Goal: Task Accomplishment & Management: Manage account settings

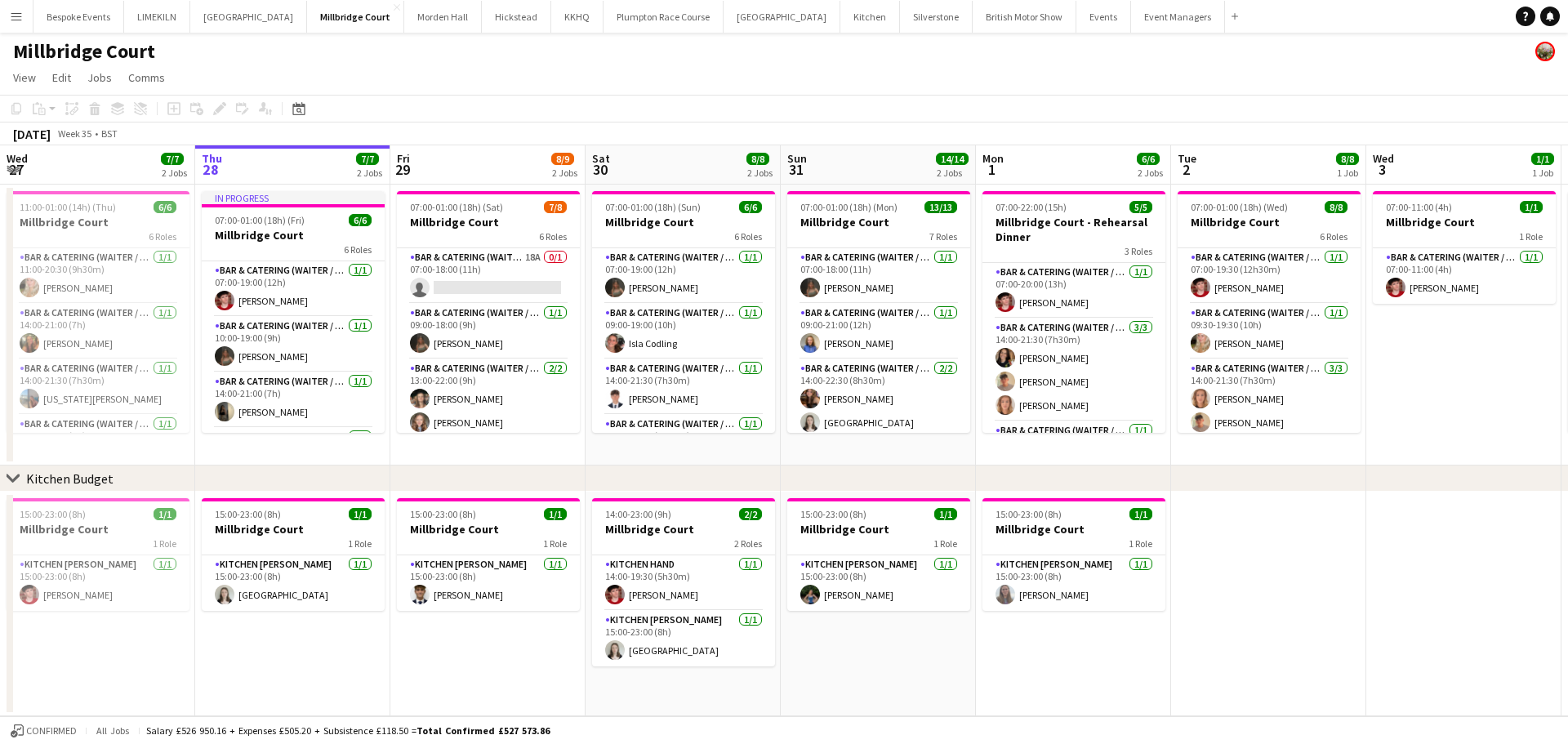
click at [30, 13] on button "Menu" at bounding box center [16, 16] width 33 height 33
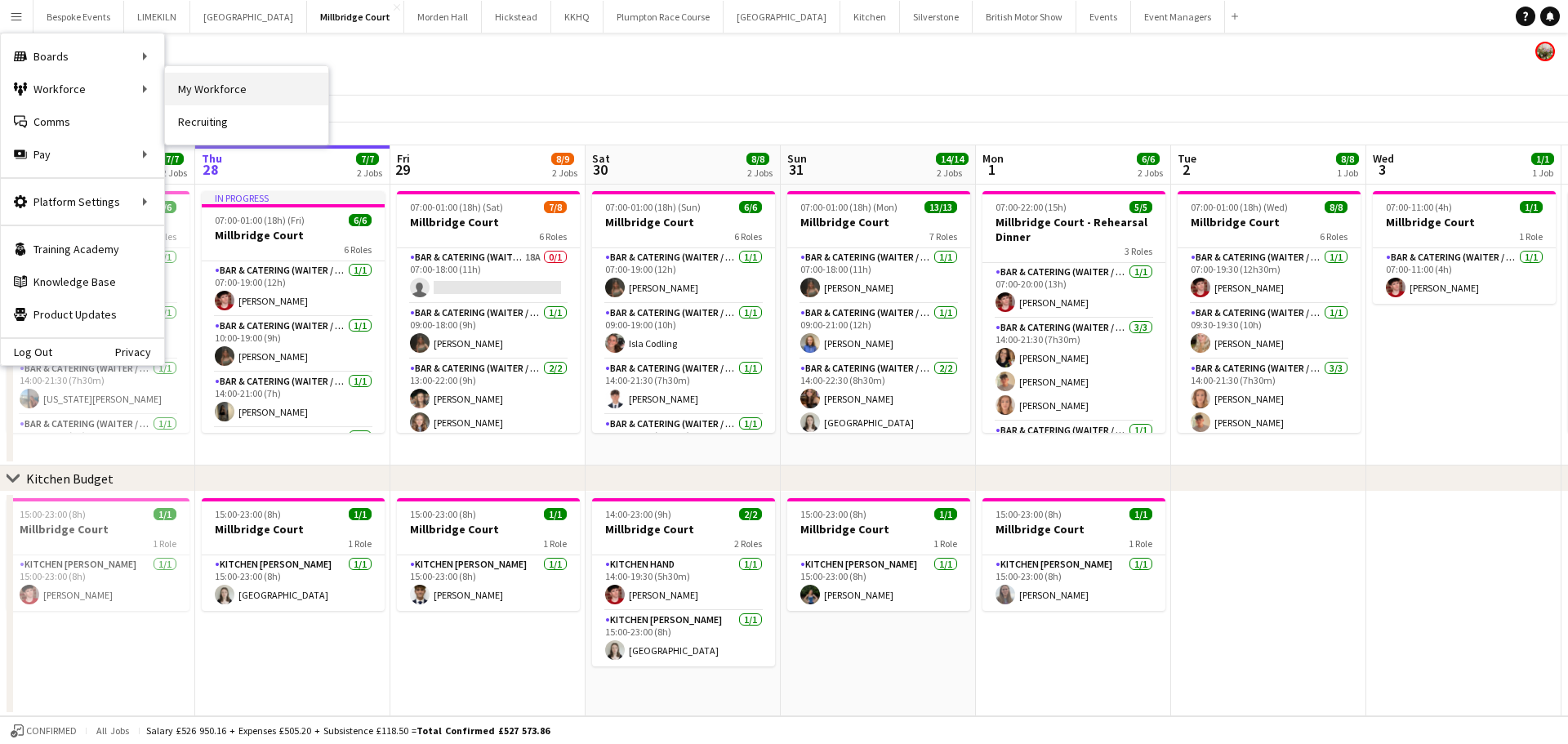
click at [230, 87] on link "My Workforce" at bounding box center [247, 89] width 164 height 33
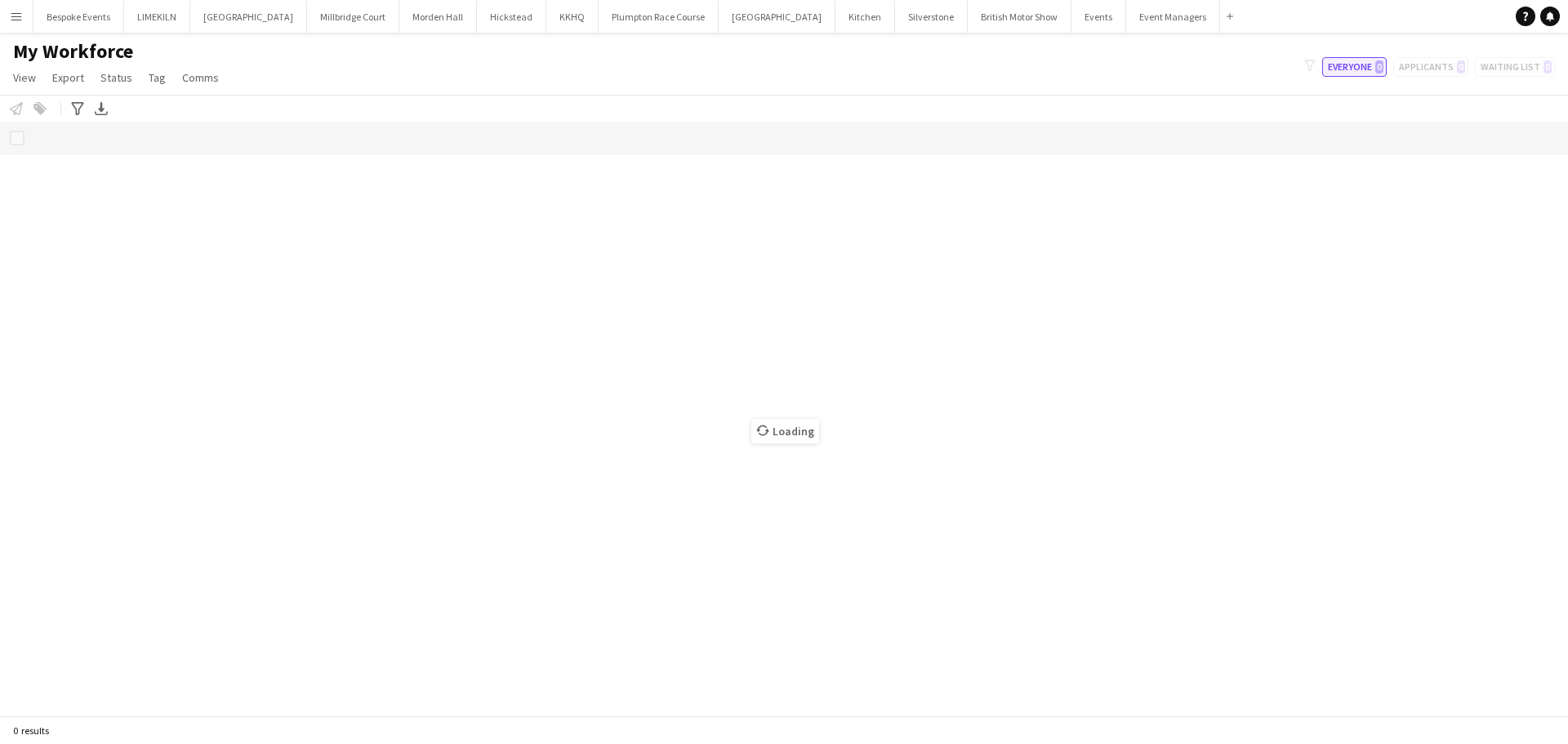
click at [1358, 71] on button "Everyone 0" at bounding box center [1354, 66] width 64 height 19
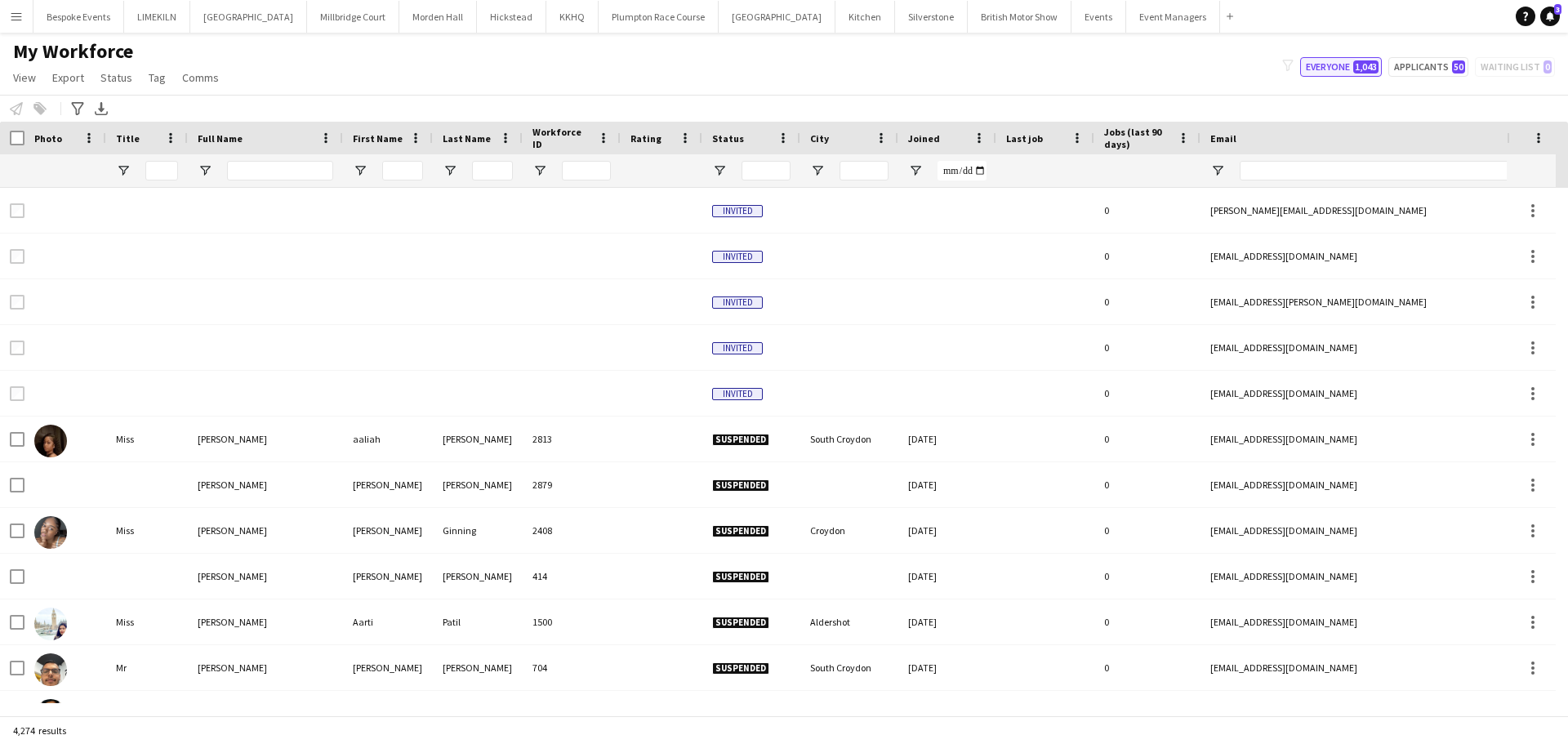
click at [1358, 71] on span "1,043" at bounding box center [1366, 67] width 25 height 13
type input "**********"
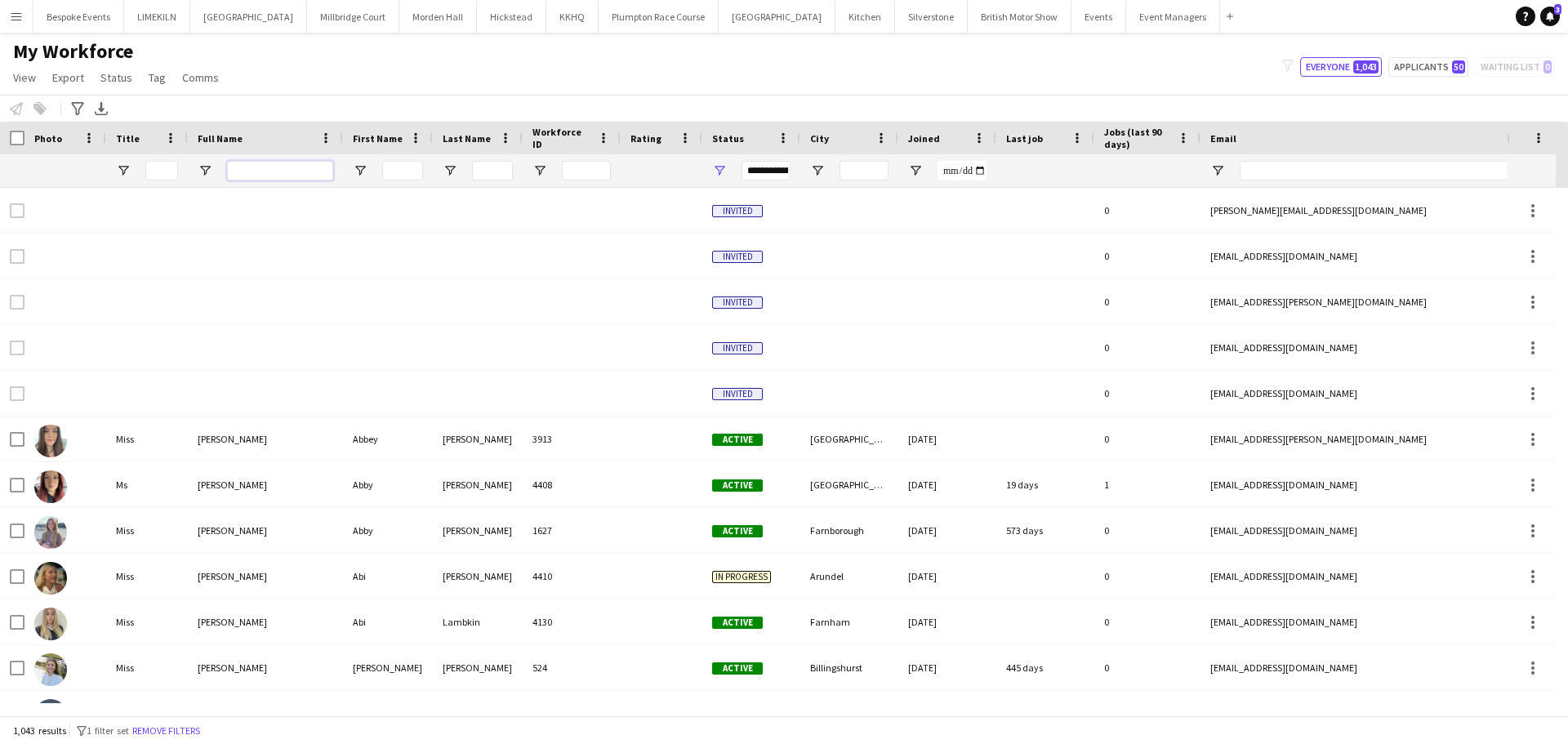
click at [266, 164] on input "Full Name Filter Input" at bounding box center [280, 170] width 106 height 19
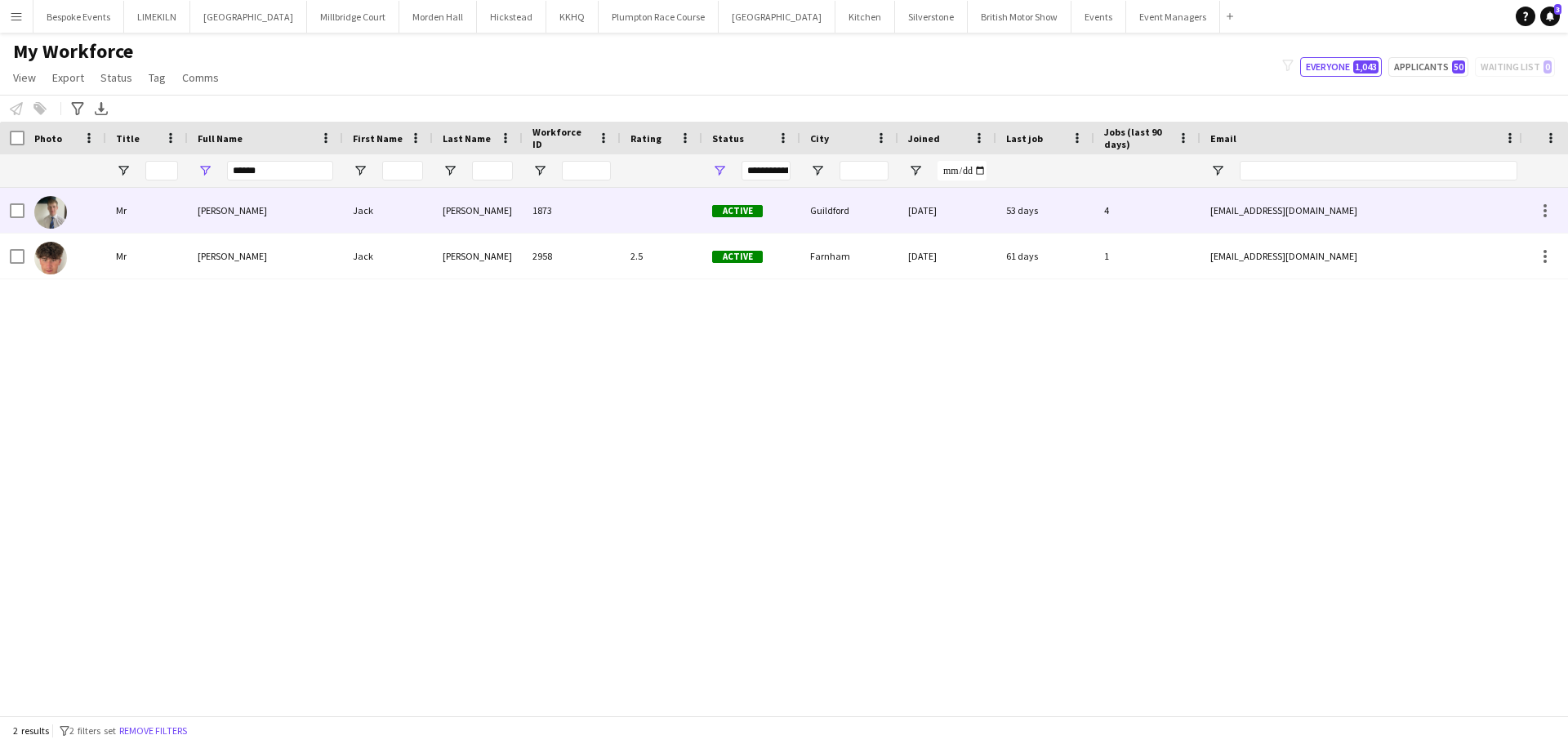
click at [281, 222] on div "[PERSON_NAME]" at bounding box center [266, 210] width 155 height 45
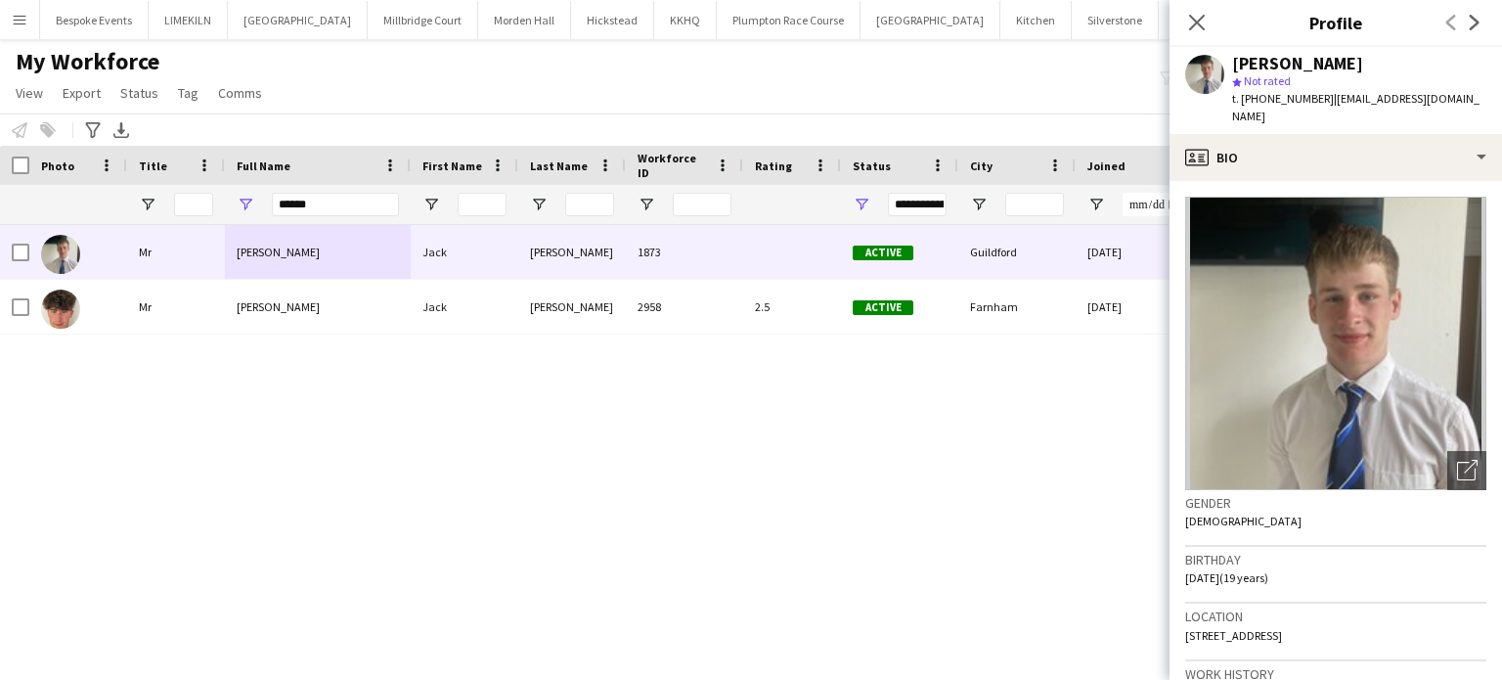
click at [899, 121] on div "Notify workforce Add to tag Select at least one crew to tag him or her. Advance…" at bounding box center [751, 129] width 1502 height 32
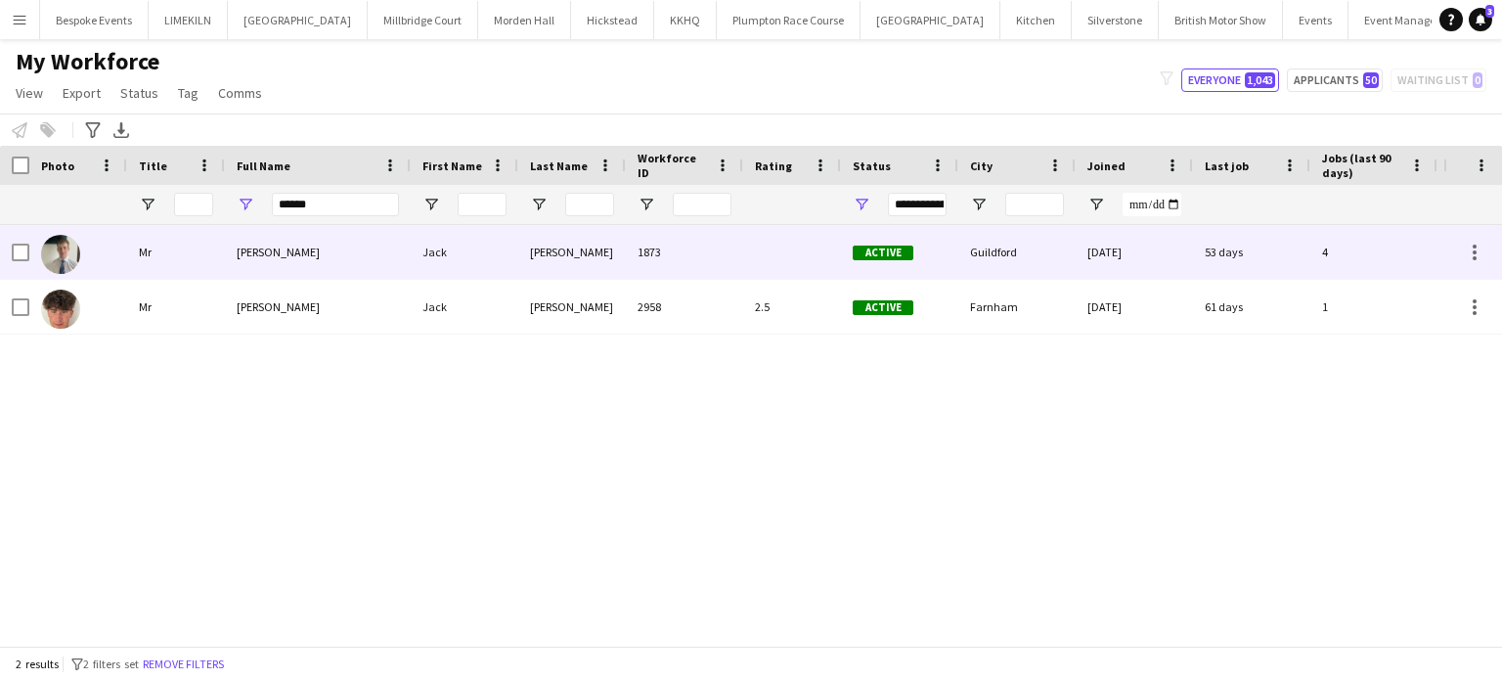
click at [811, 256] on div at bounding box center [792, 252] width 98 height 54
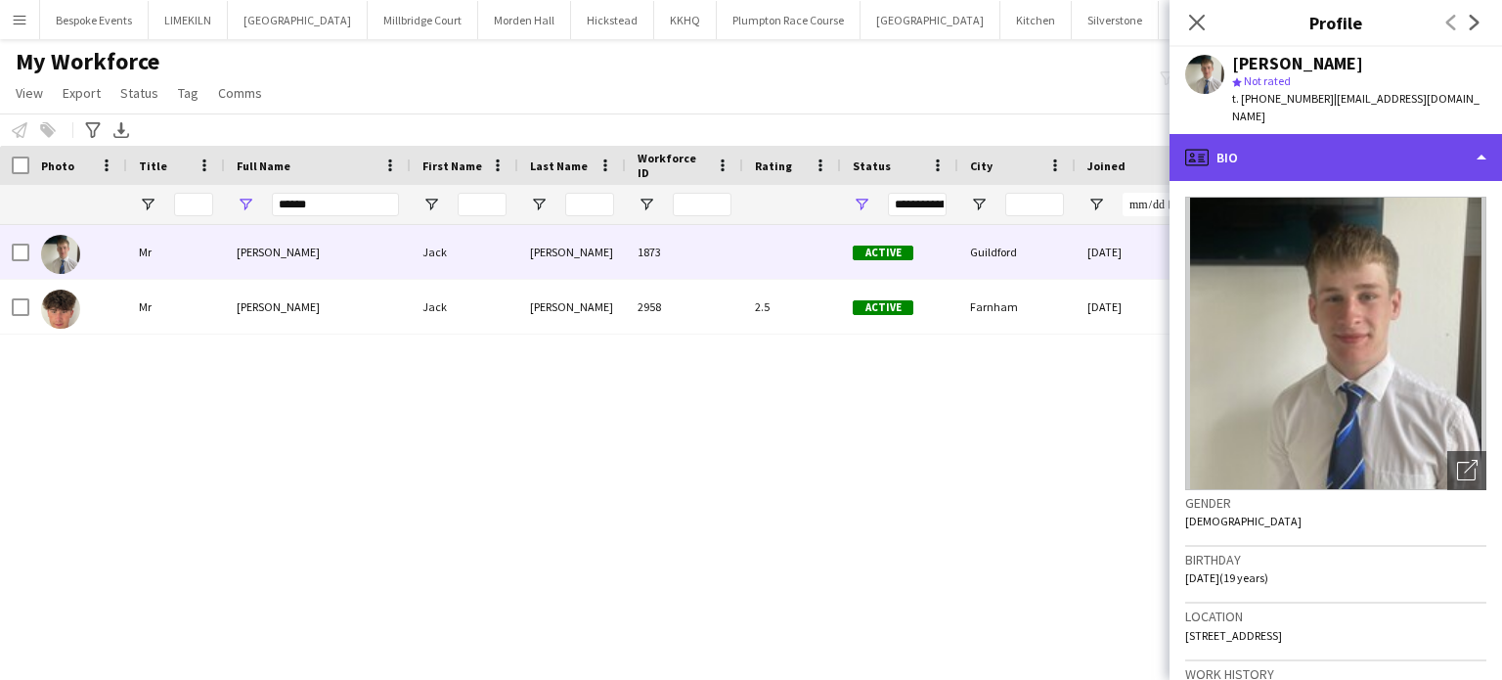
click at [1451, 134] on div "profile Bio" at bounding box center [1336, 157] width 333 height 47
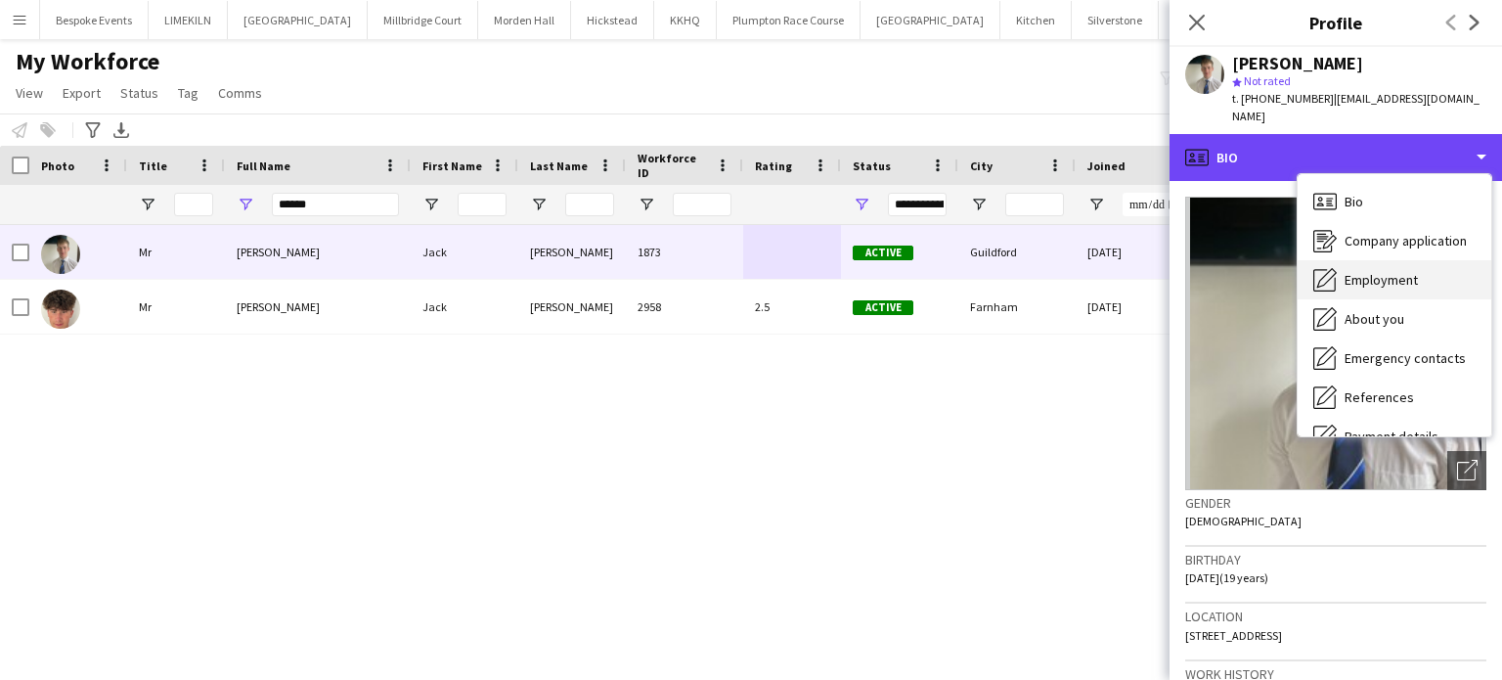
scroll to position [223, 0]
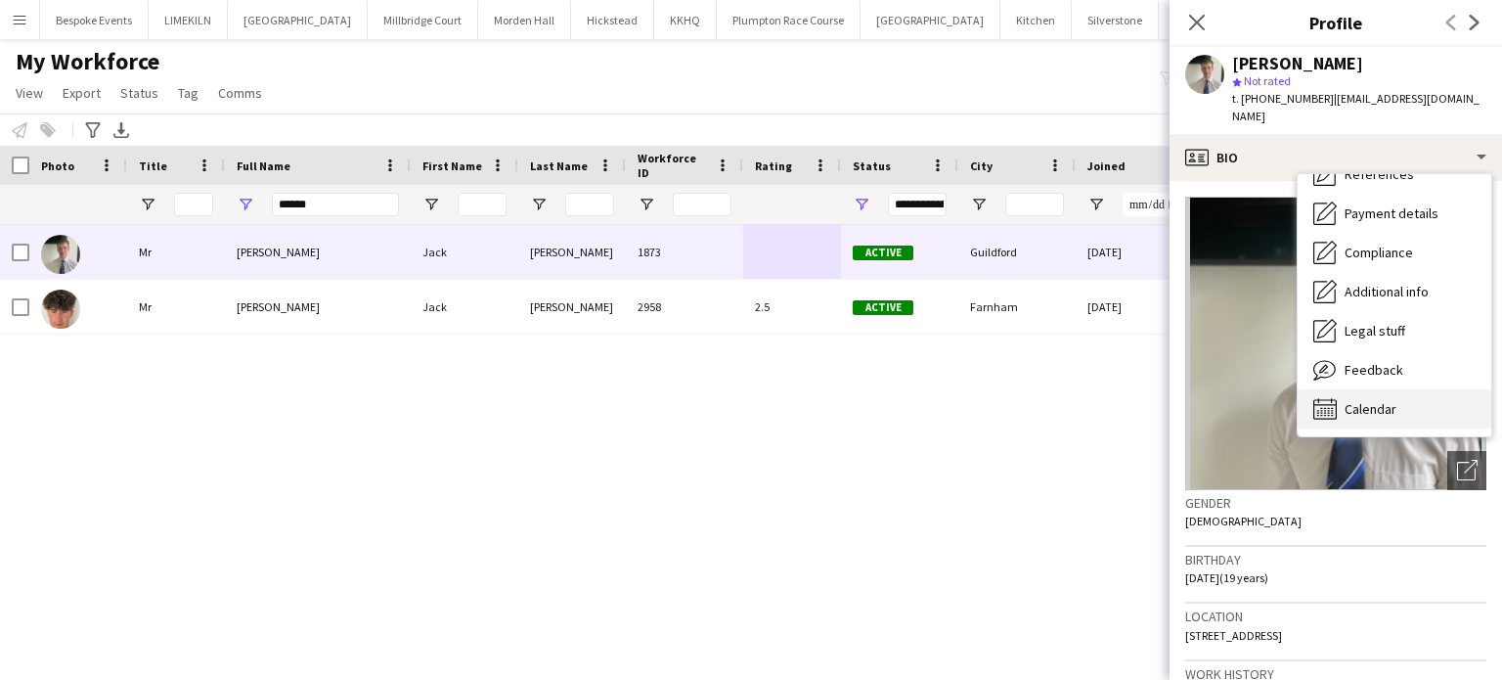
click at [1403, 396] on div "Calendar Calendar" at bounding box center [1395, 408] width 194 height 39
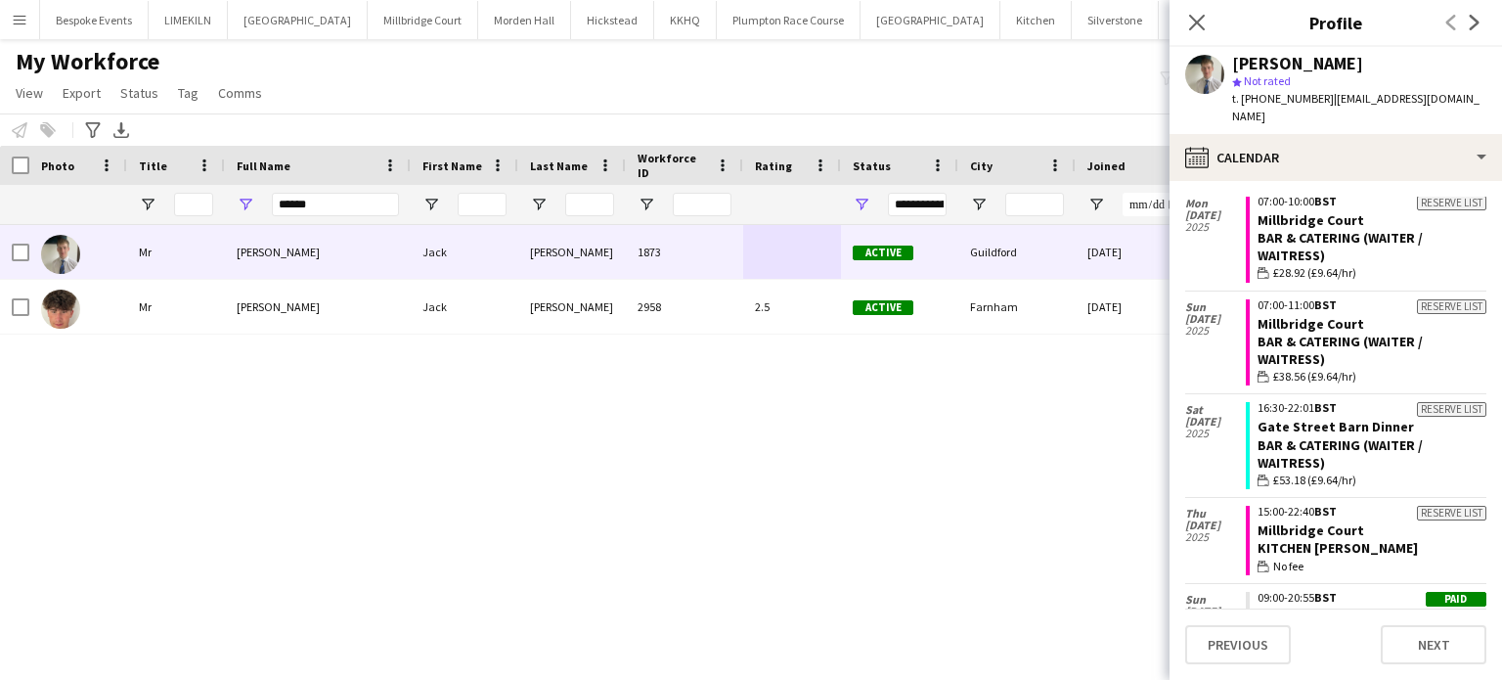
scroll to position [1052, 0]
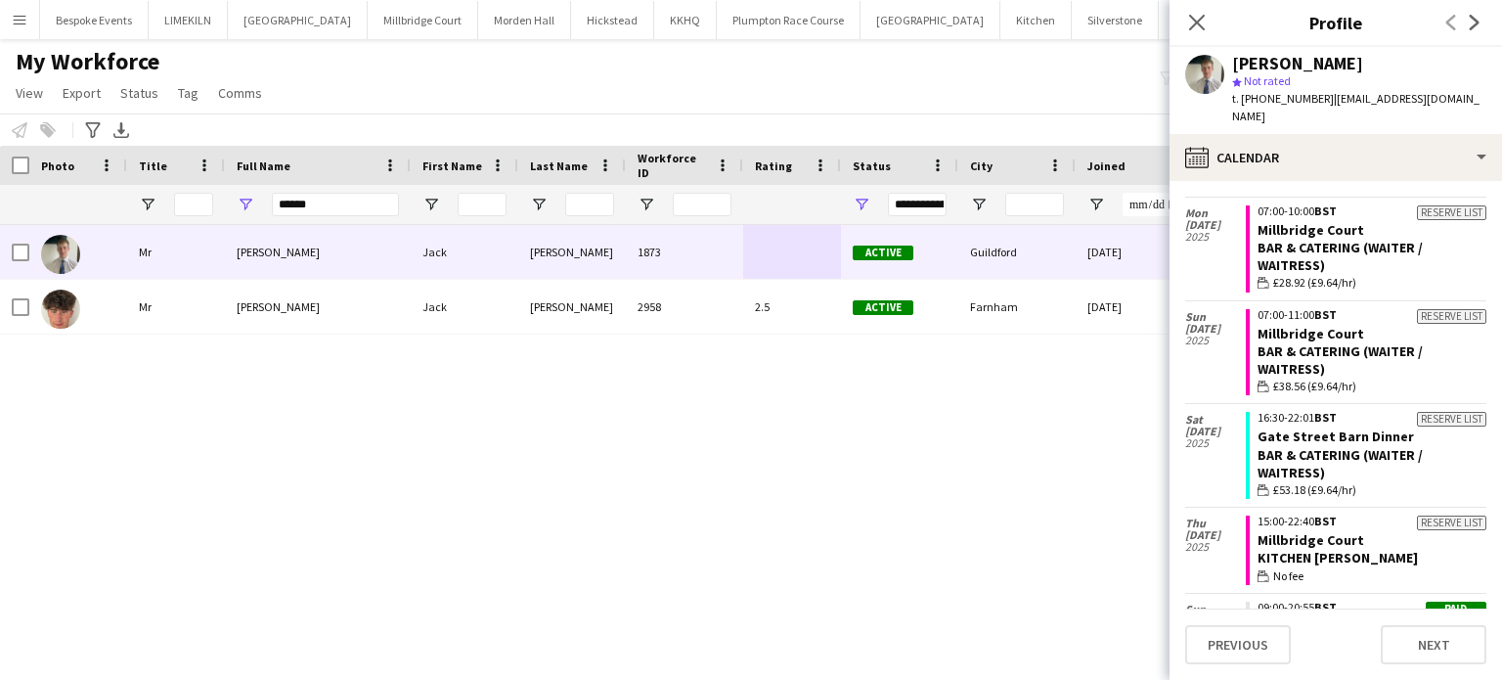
click at [428, 136] on div "Notify workforce Add to tag Select at least one crew to tag him or her. Advance…" at bounding box center [751, 129] width 1502 height 32
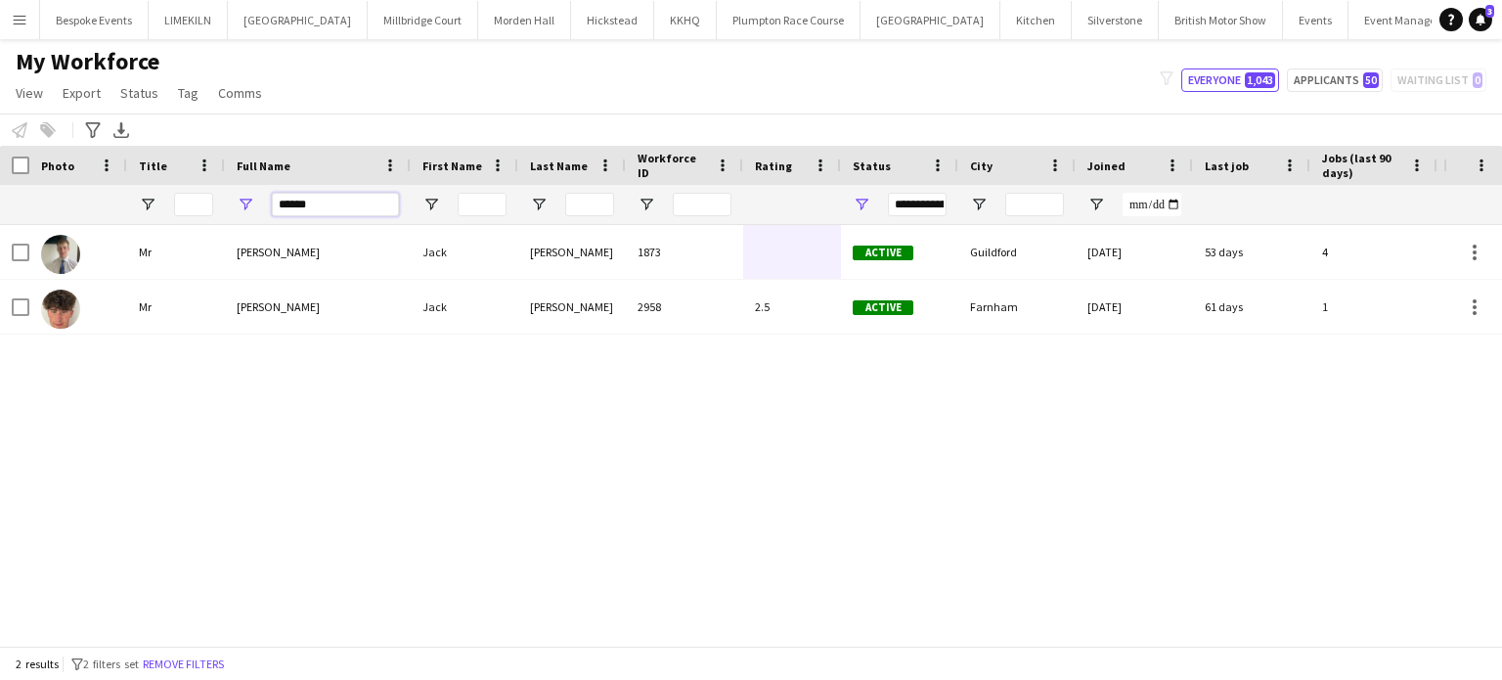
click at [350, 210] on input "******" at bounding box center [335, 204] width 127 height 23
type input "*"
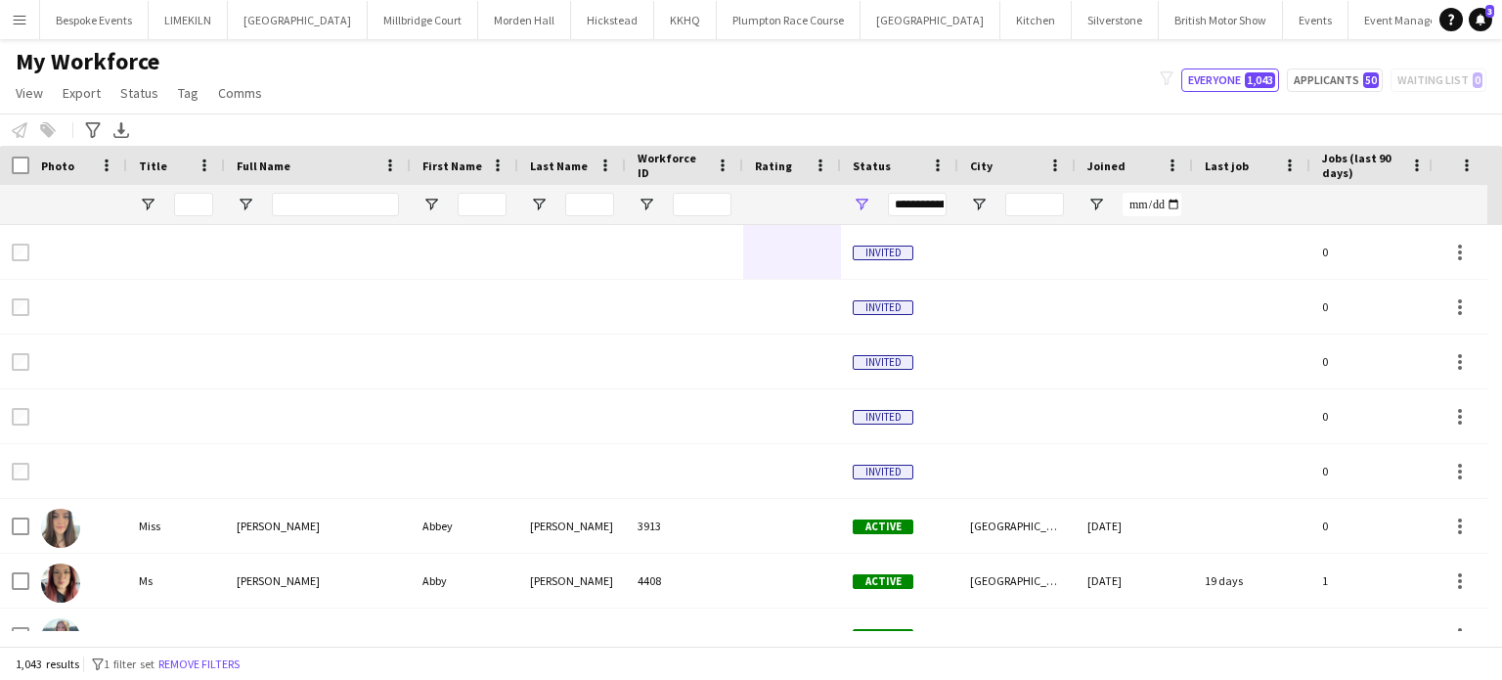
click at [764, 101] on div "My Workforce View Views Default view mena New Starter New view Update view Dele…" at bounding box center [751, 80] width 1502 height 67
click at [1452, 22] on icon "Help" at bounding box center [1452, 20] width 12 height 12
click at [320, 197] on input "Full Name Filter Input" at bounding box center [335, 204] width 127 height 23
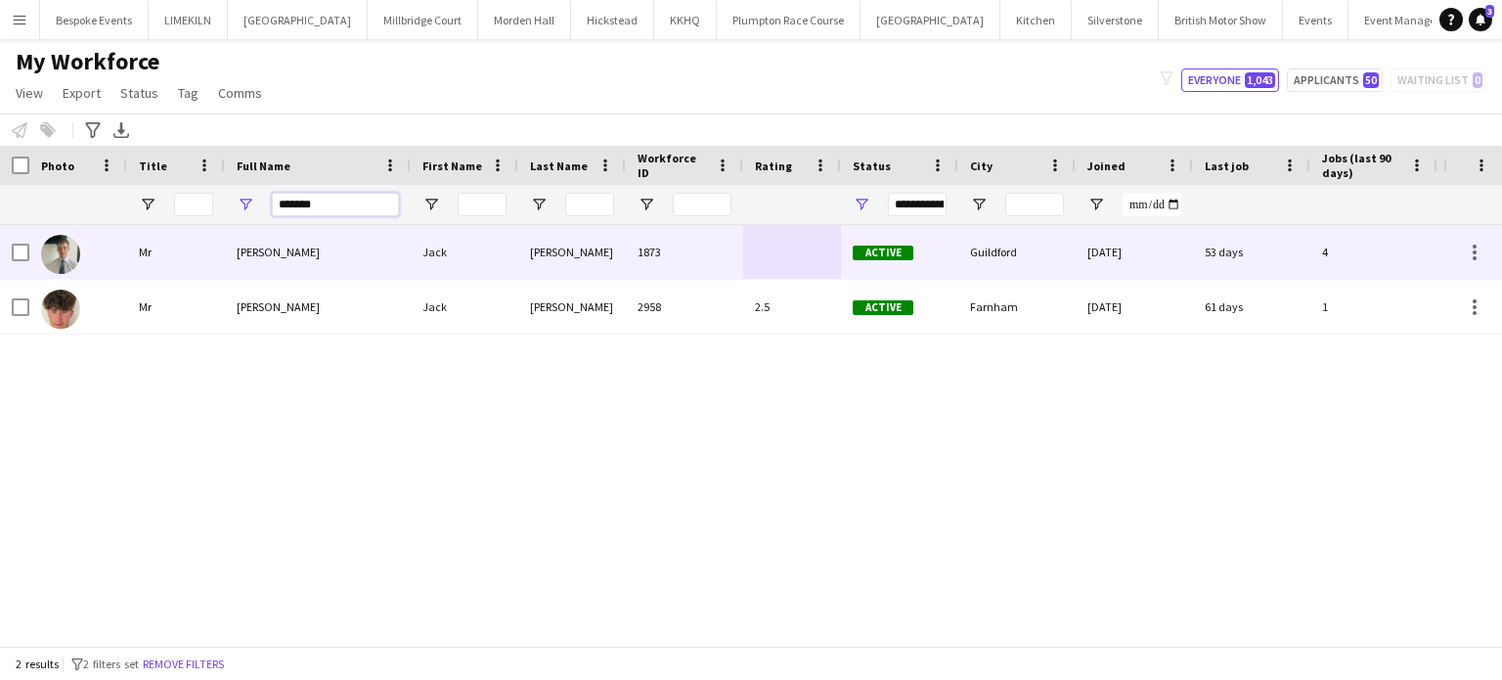
type input "*******"
click at [372, 260] on div "[PERSON_NAME]" at bounding box center [318, 252] width 186 height 54
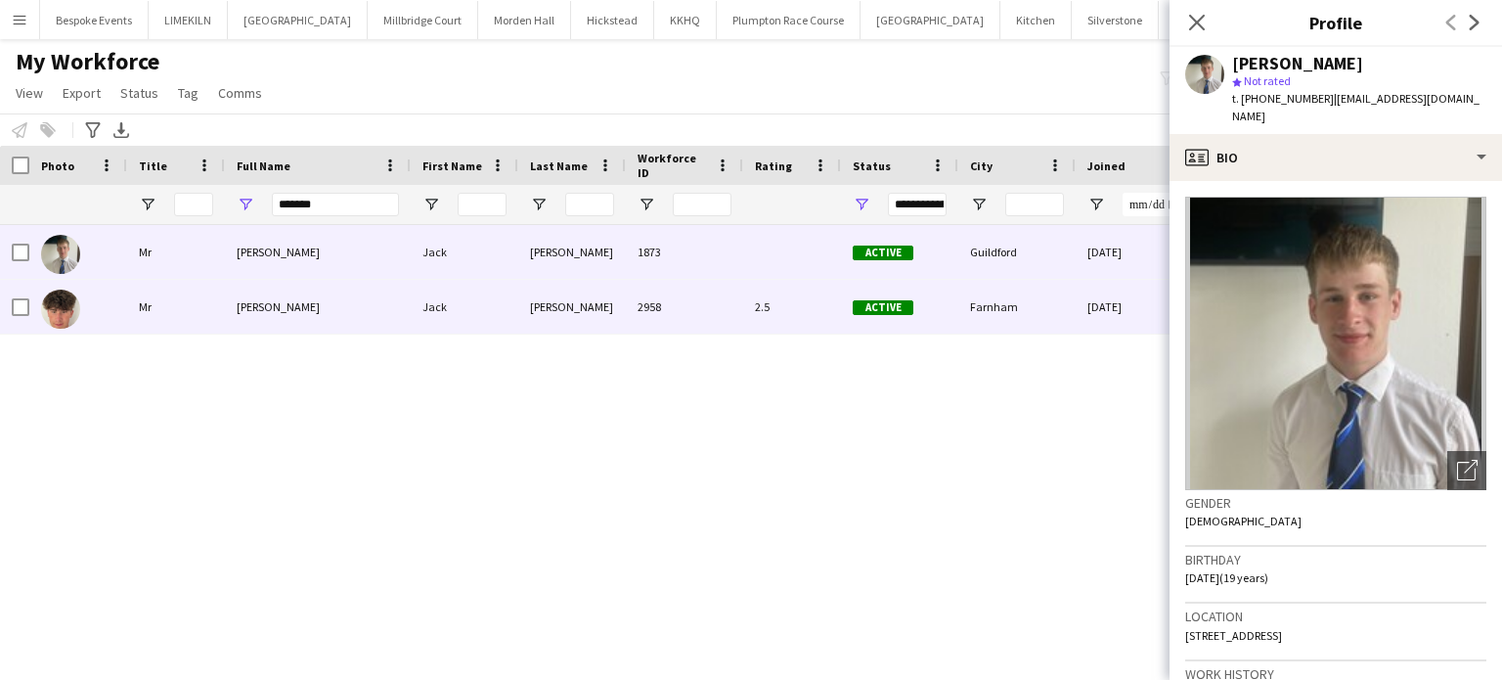
click at [368, 298] on div "[PERSON_NAME]" at bounding box center [318, 307] width 186 height 54
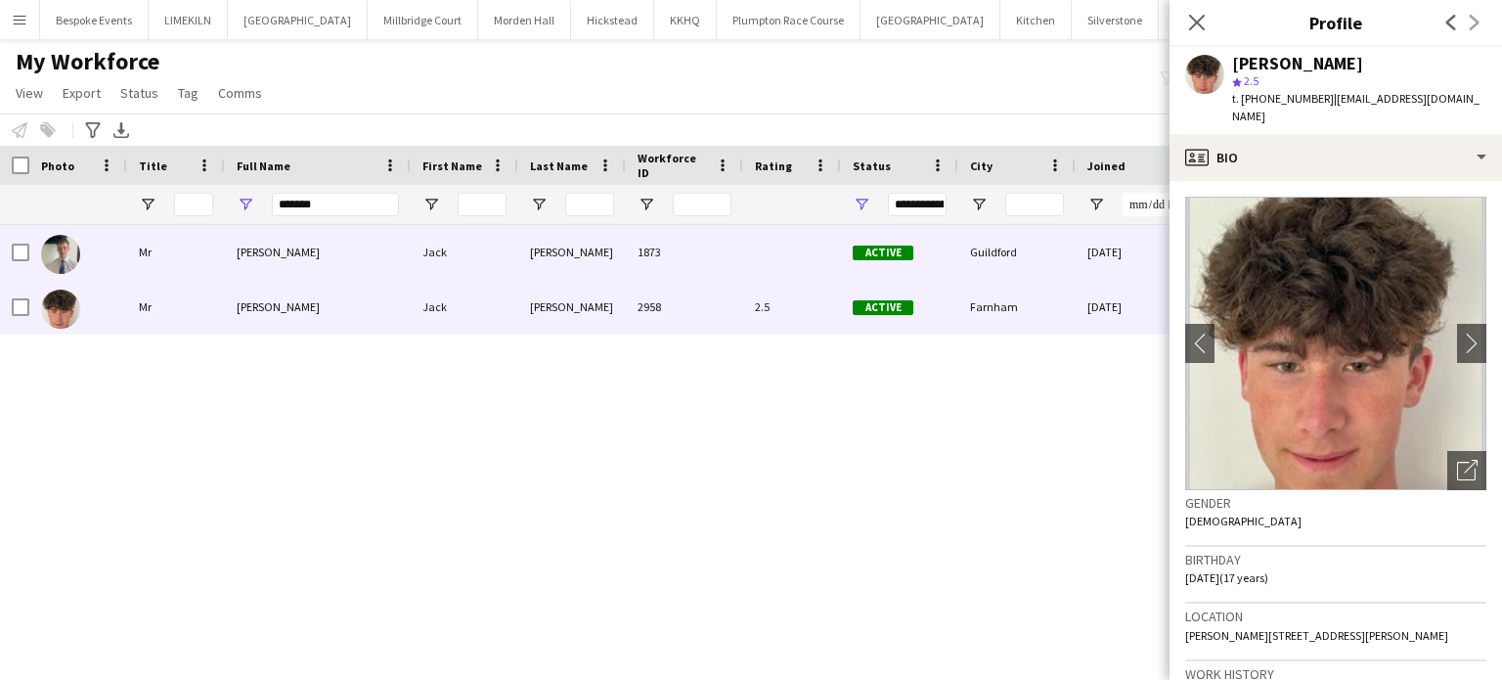
click at [367, 253] on div "[PERSON_NAME]" at bounding box center [318, 252] width 186 height 54
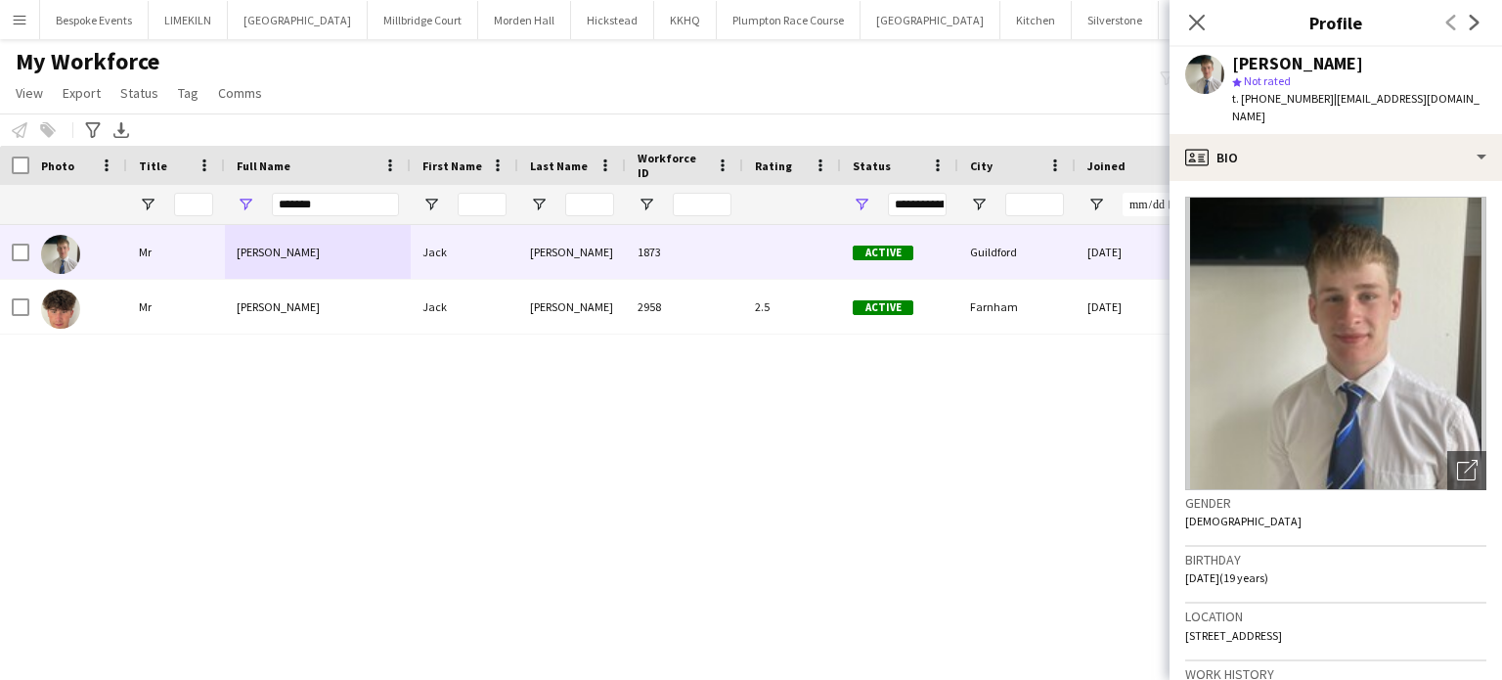
click at [900, 79] on div "My Workforce View Views Default view mena New Starter New view Update view Dele…" at bounding box center [751, 80] width 1502 height 67
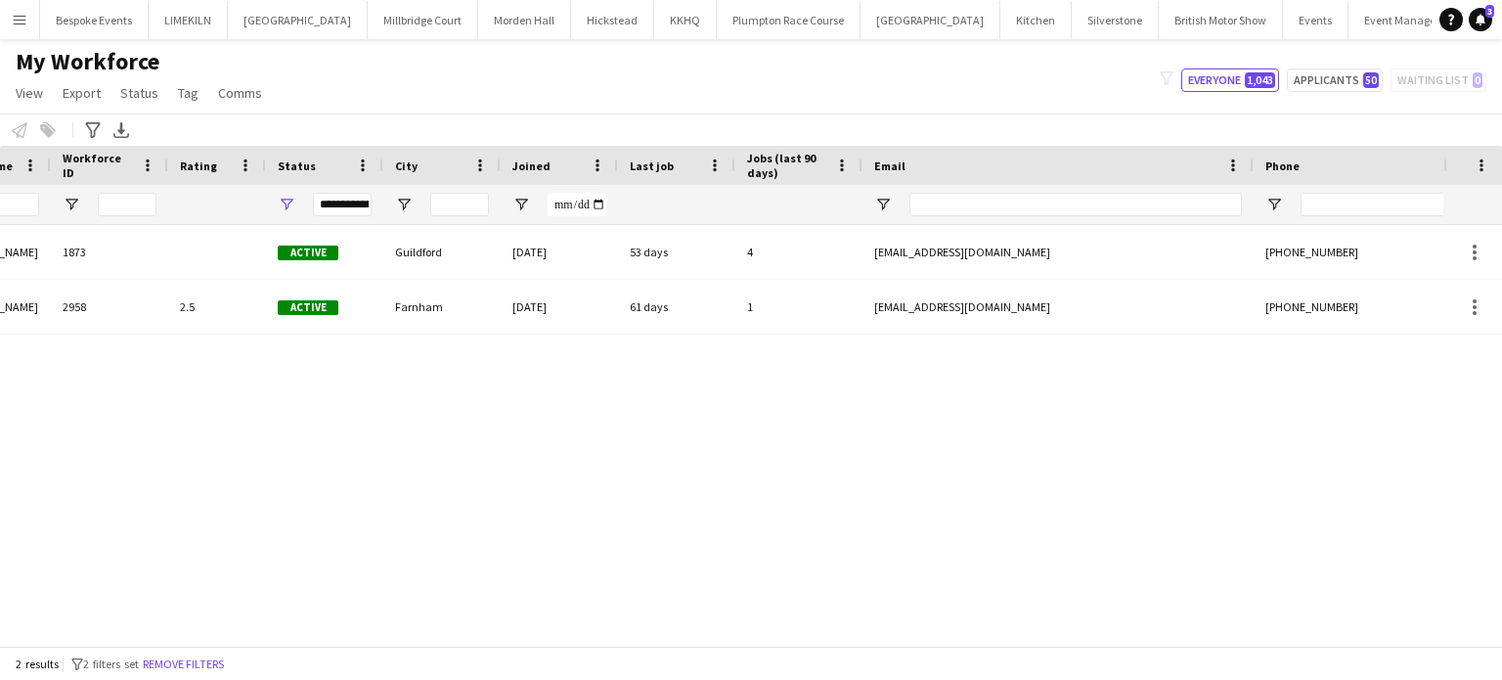
scroll to position [0, 0]
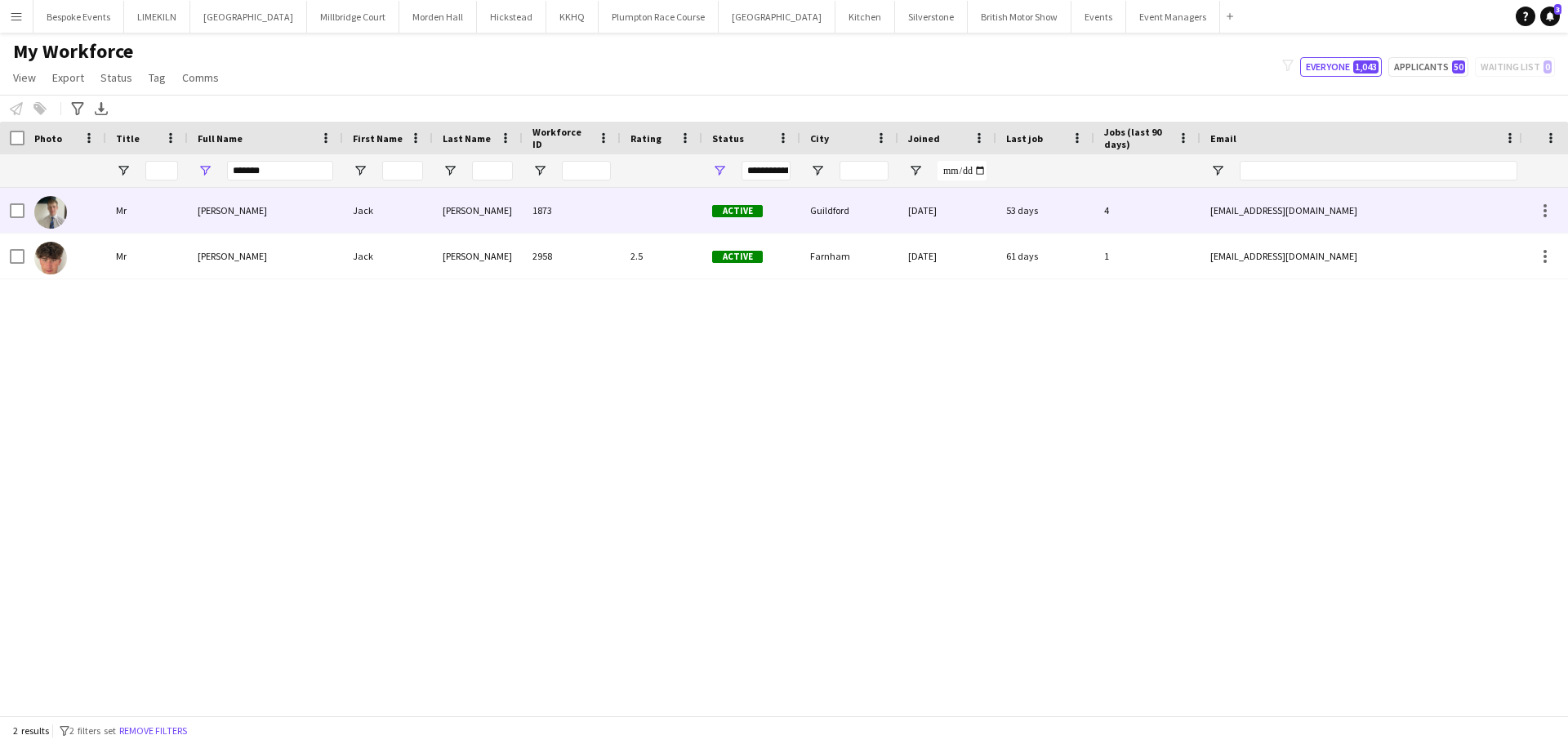
click at [367, 225] on div "Jack" at bounding box center [388, 210] width 90 height 45
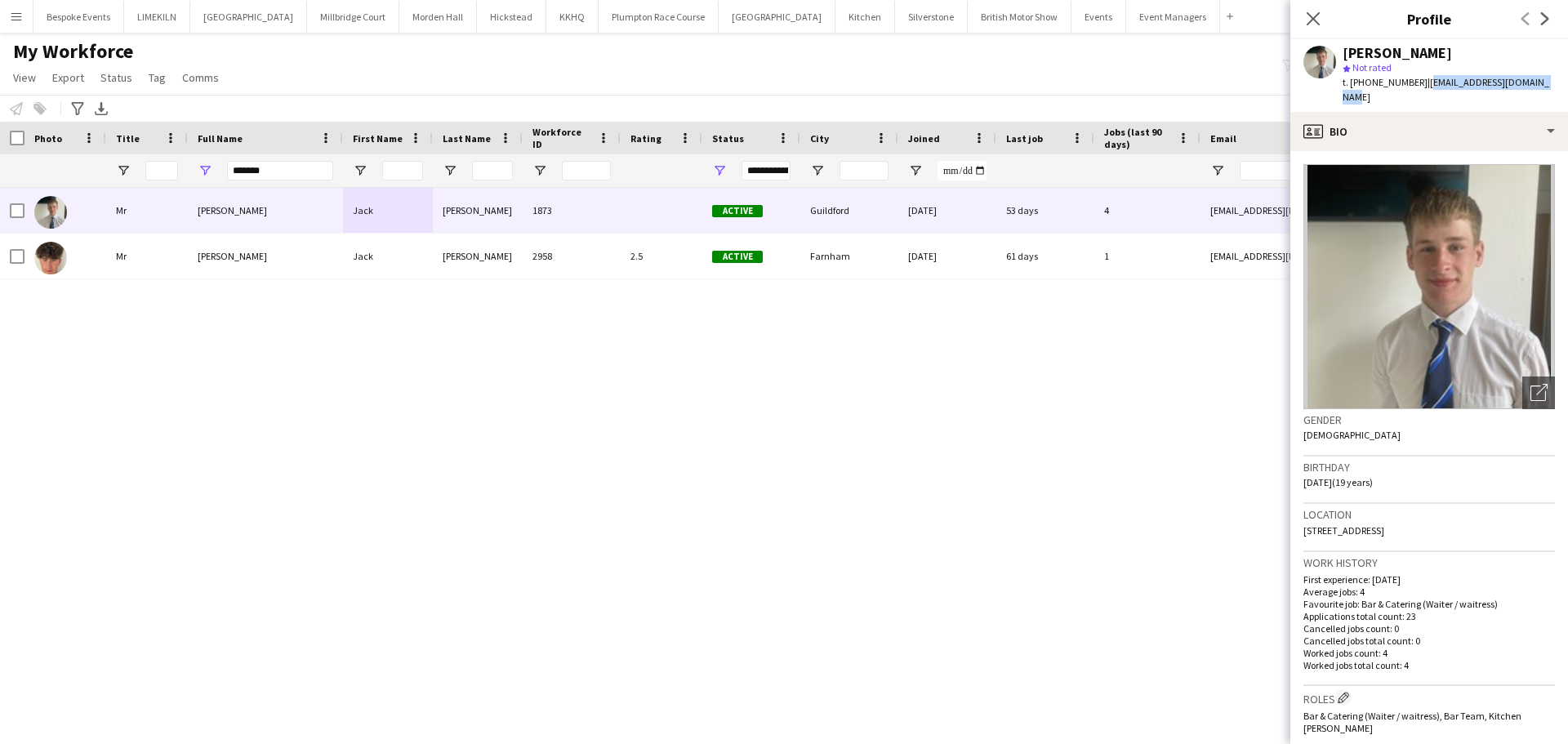
drag, startPoint x: 1538, startPoint y: 84, endPoint x: 1419, endPoint y: 79, distance: 119.1
click at [1419, 79] on span "| [EMAIL_ADDRESS][DOMAIN_NAME]" at bounding box center [1445, 89] width 206 height 27
copy span "[EMAIL_ADDRESS][DOMAIN_NAME]"
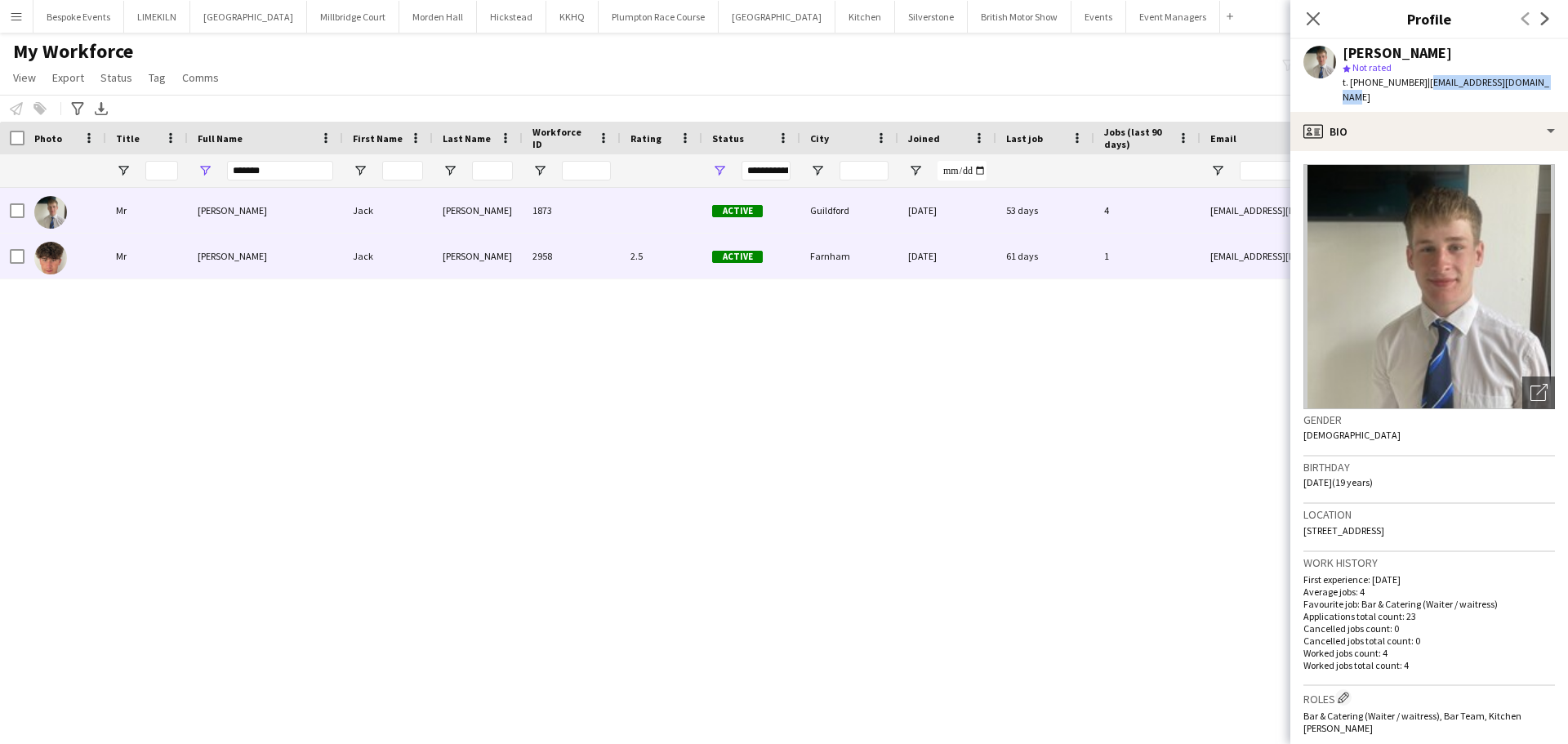
click at [733, 259] on span "Active" at bounding box center [737, 256] width 51 height 13
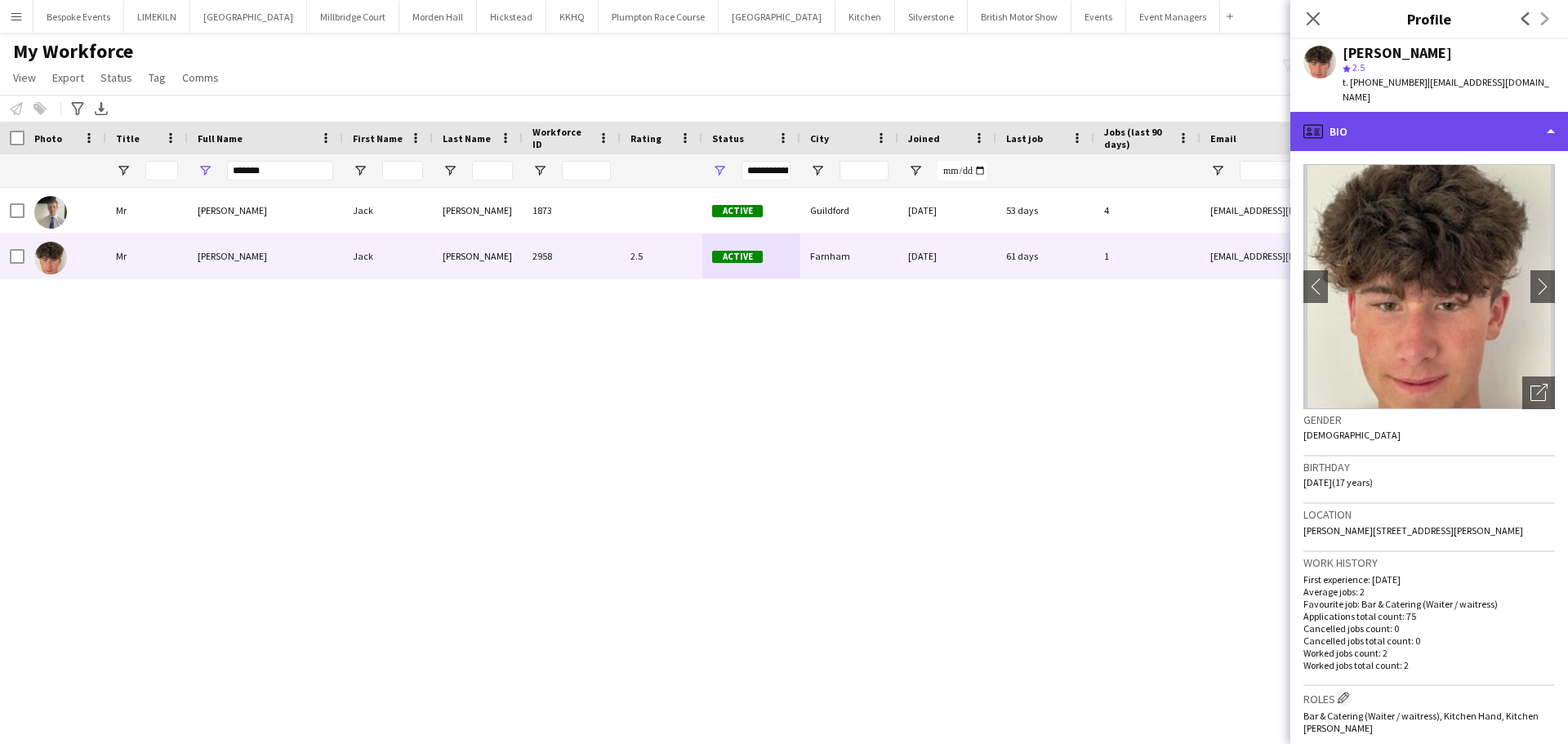
click at [1393, 112] on div "profile Bio" at bounding box center [1429, 131] width 278 height 39
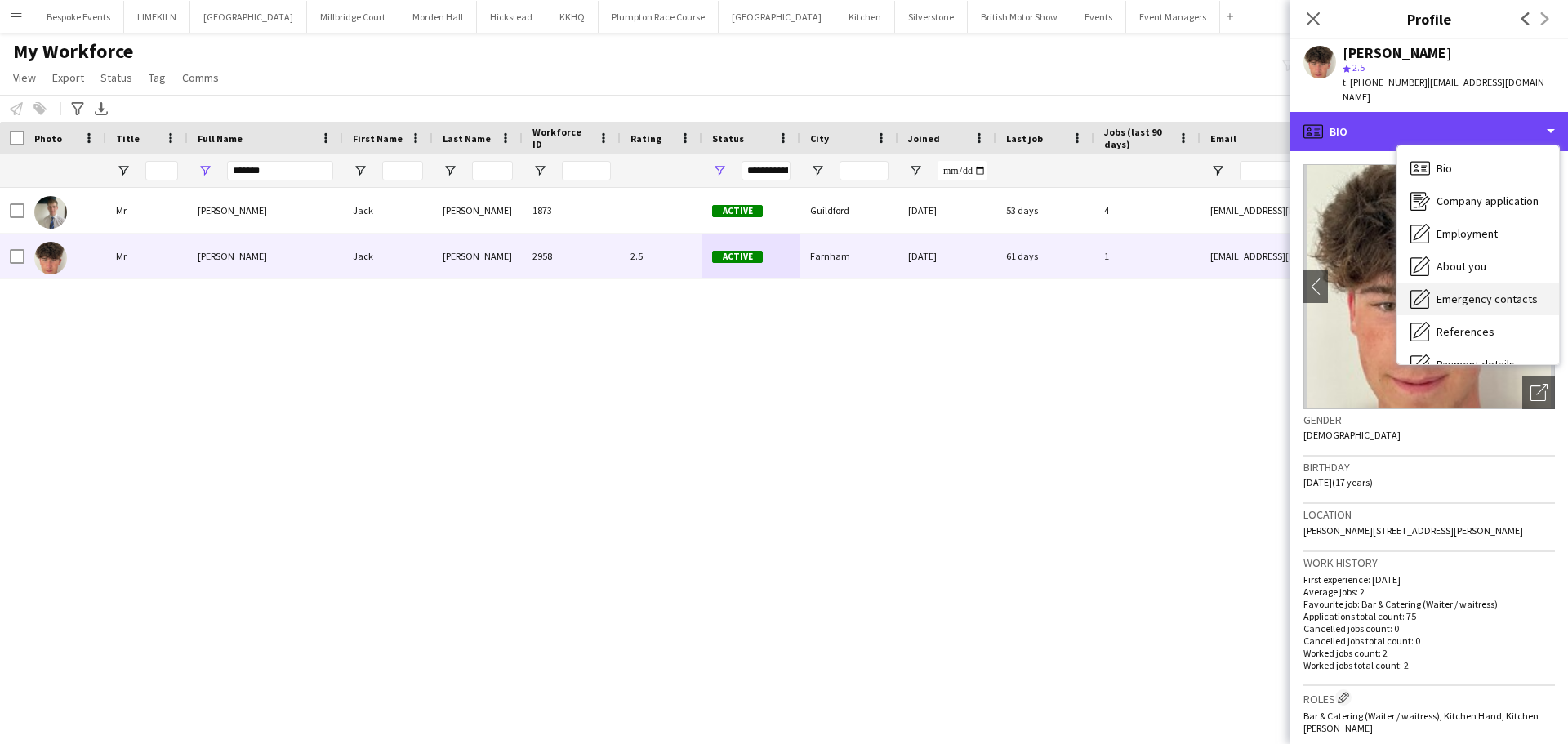
scroll to position [186, 0]
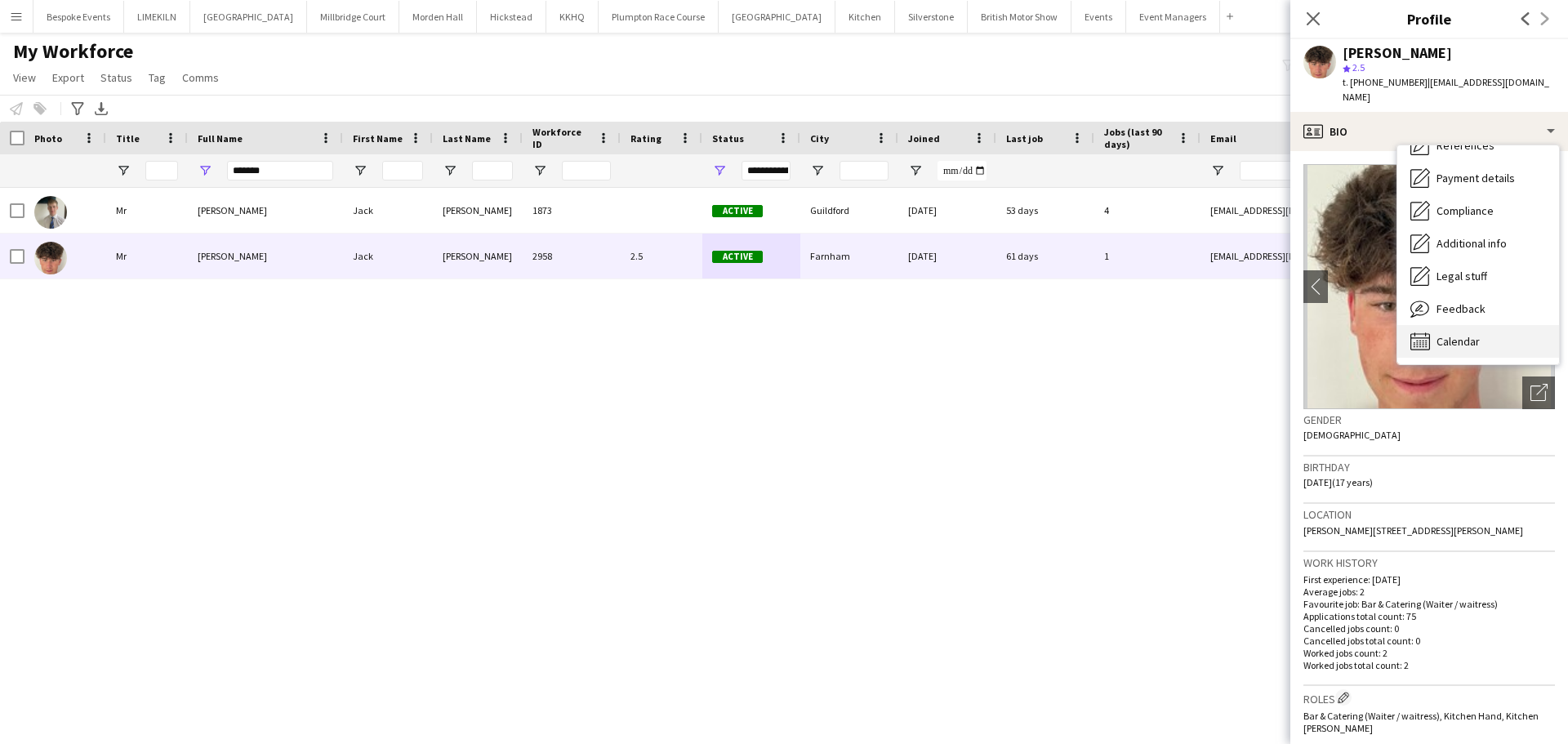
click at [1464, 334] on span "Calendar" at bounding box center [1458, 342] width 43 height 15
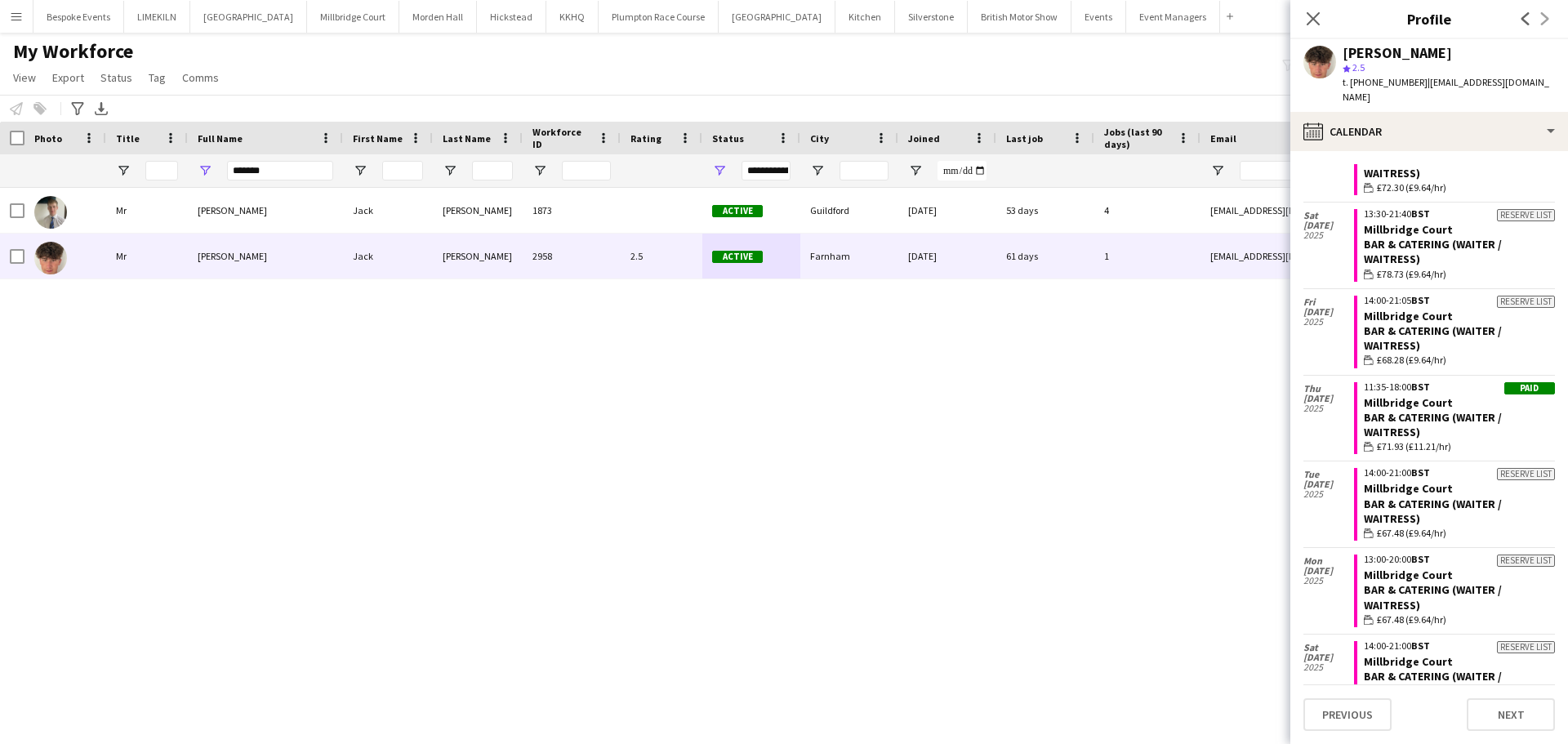
scroll to position [2115, 0]
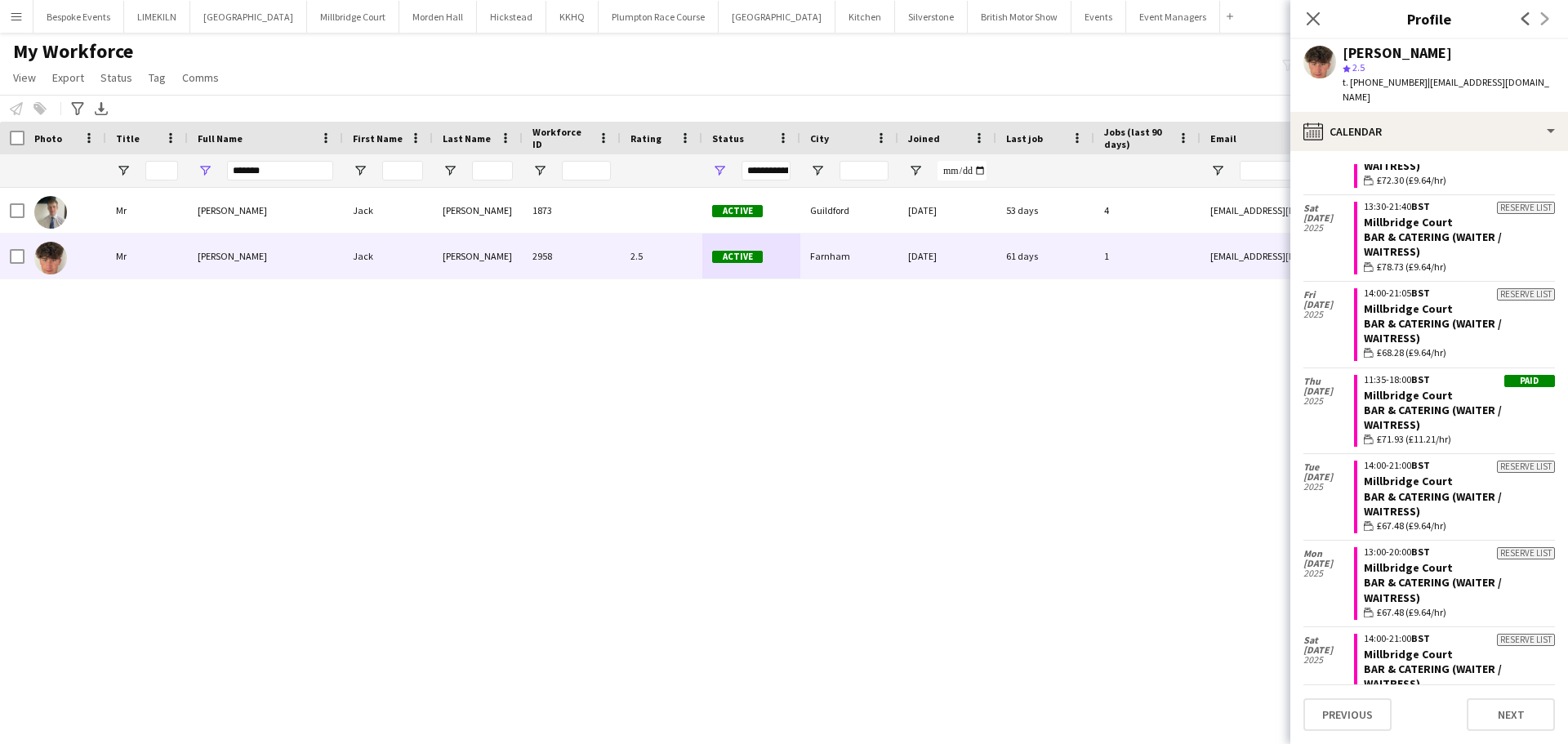
click at [1088, 61] on div "My Workforce View Views Default view mena New Starter New view Update view Dele…" at bounding box center [784, 67] width 1568 height 56
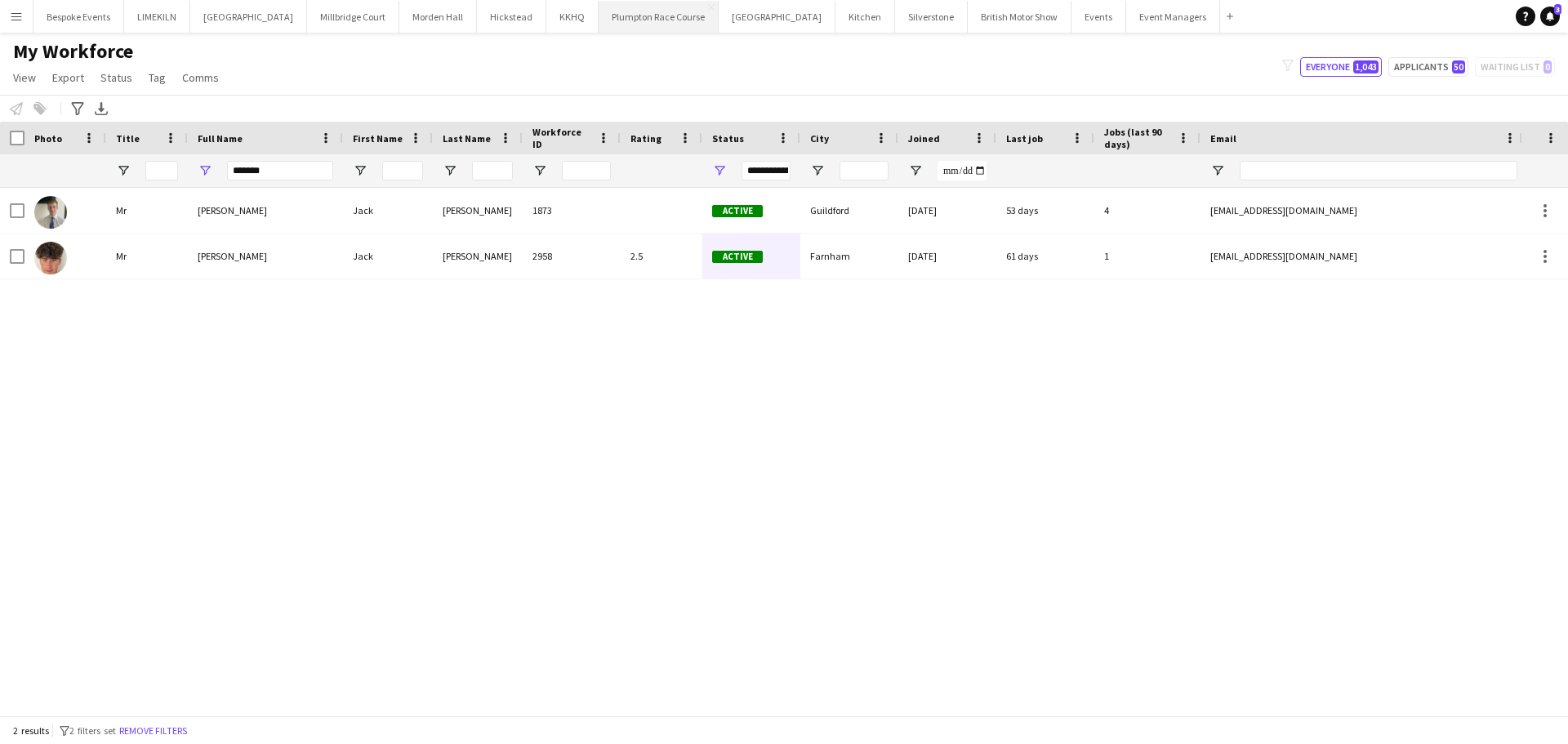
click at [640, 19] on button "Plumpton Race Course Close" at bounding box center [659, 17] width 120 height 32
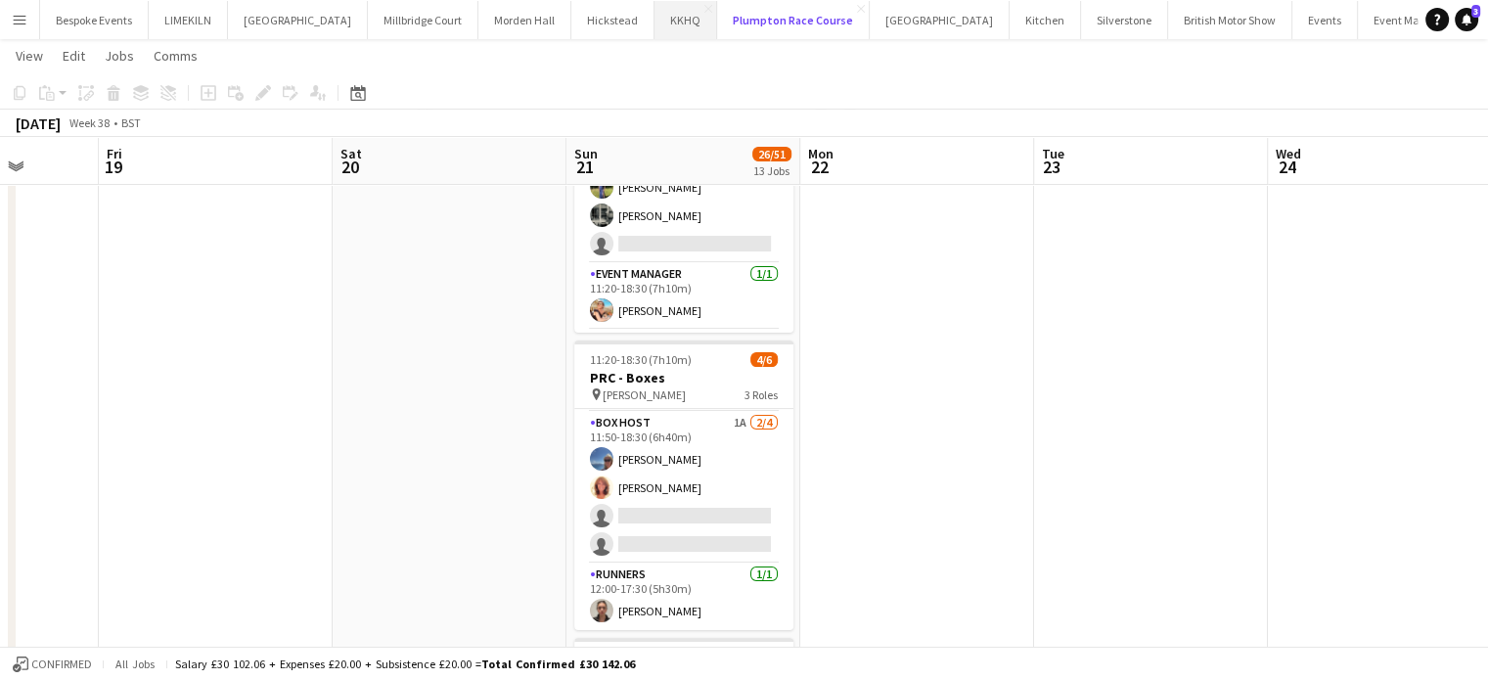
scroll to position [63, 0]
click at [271, 19] on button "[GEOGRAPHIC_DATA] Close" at bounding box center [298, 20] width 140 height 38
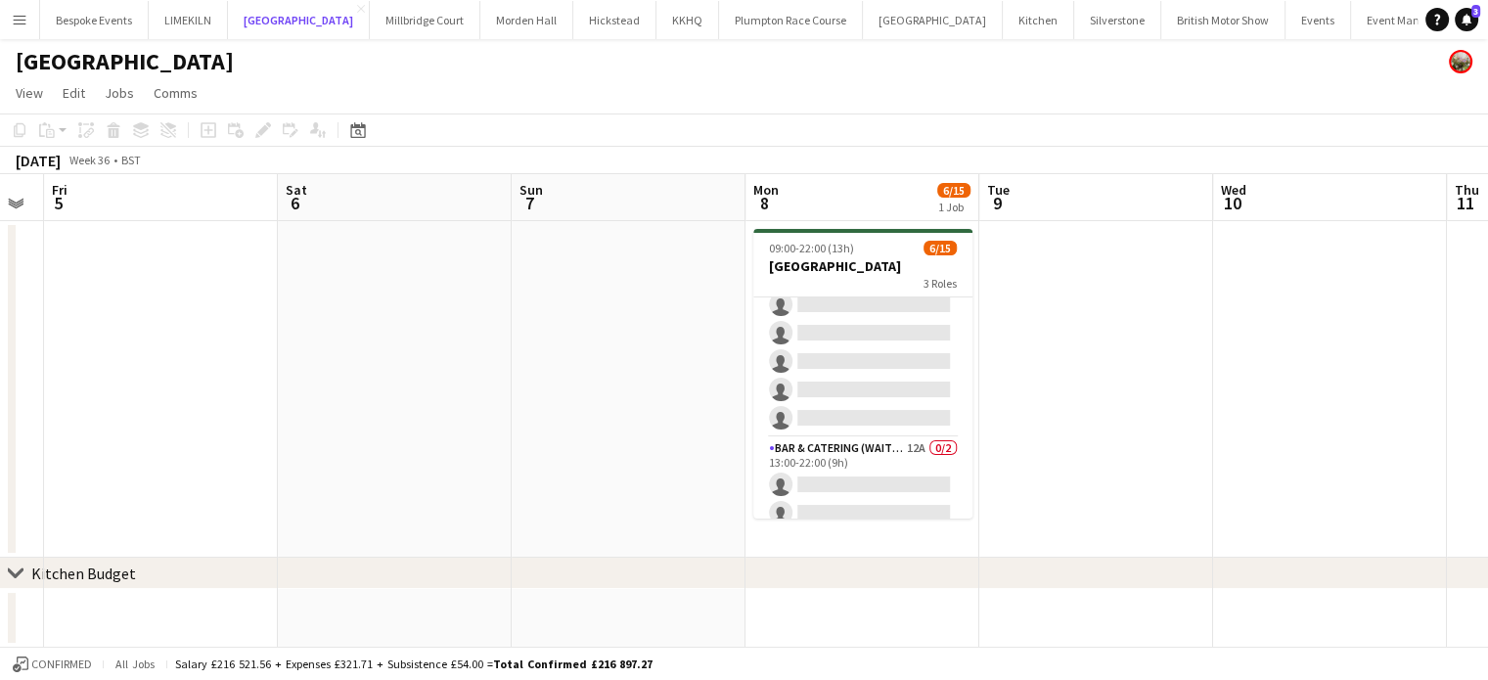
scroll to position [318, 0]
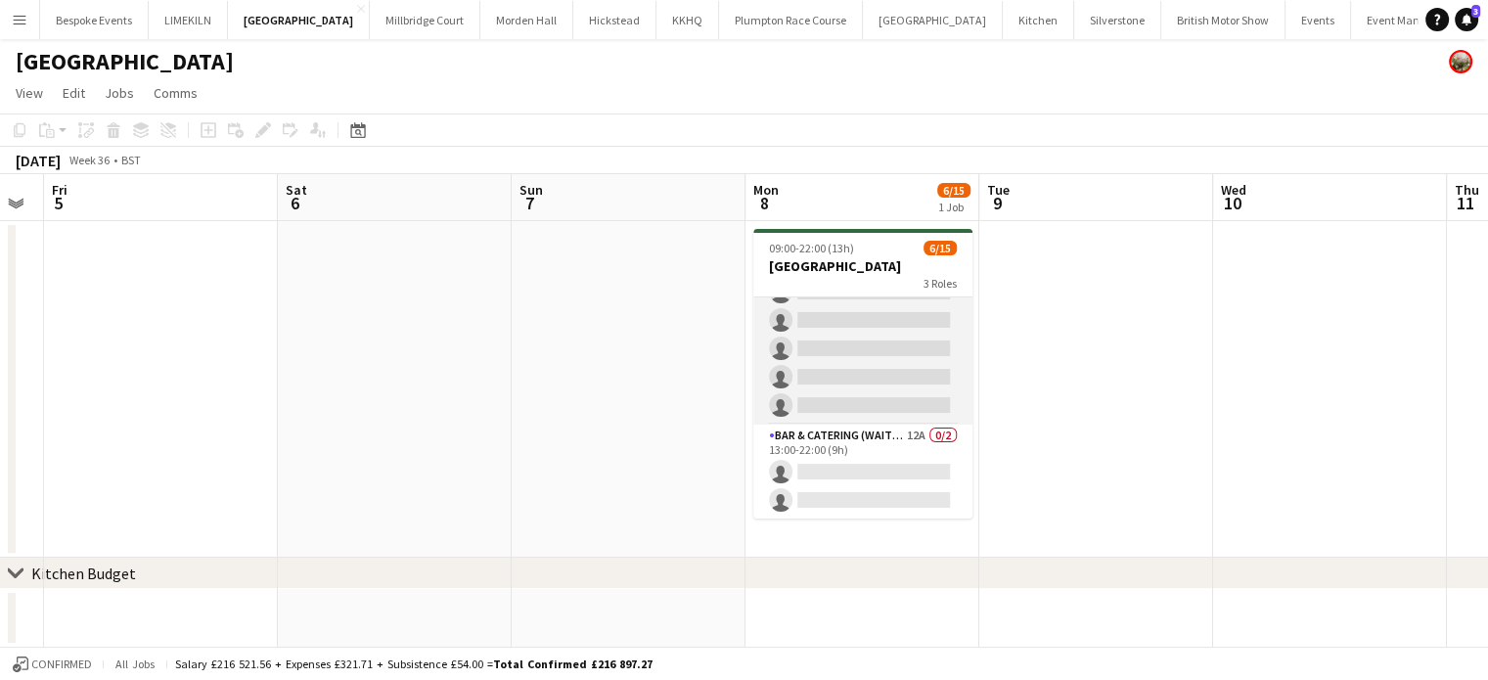
click at [898, 365] on app-card-role "Bar & Catering (Waiter / waitress) 5A [DATE] 13:00-20:30 (7h30m) [PERSON_NAME] …" at bounding box center [862, 264] width 219 height 322
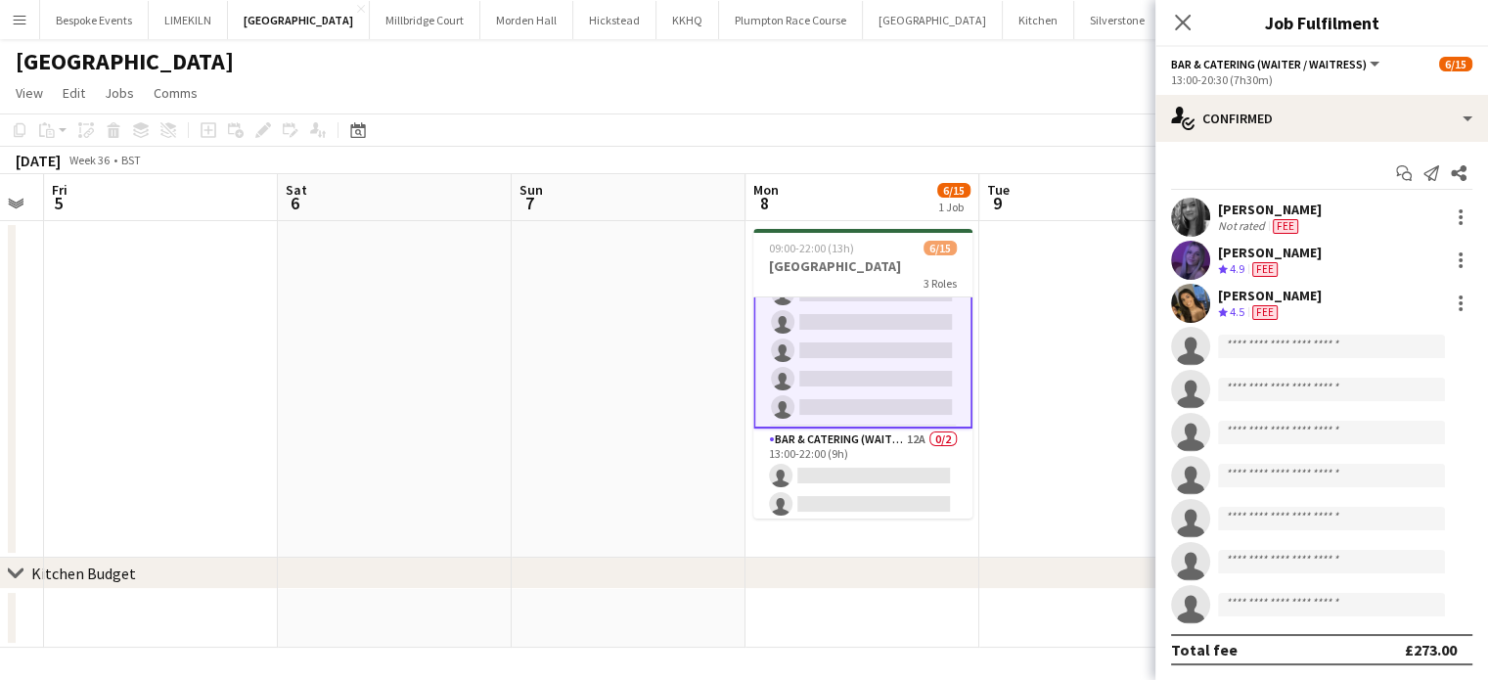
scroll to position [320, 0]
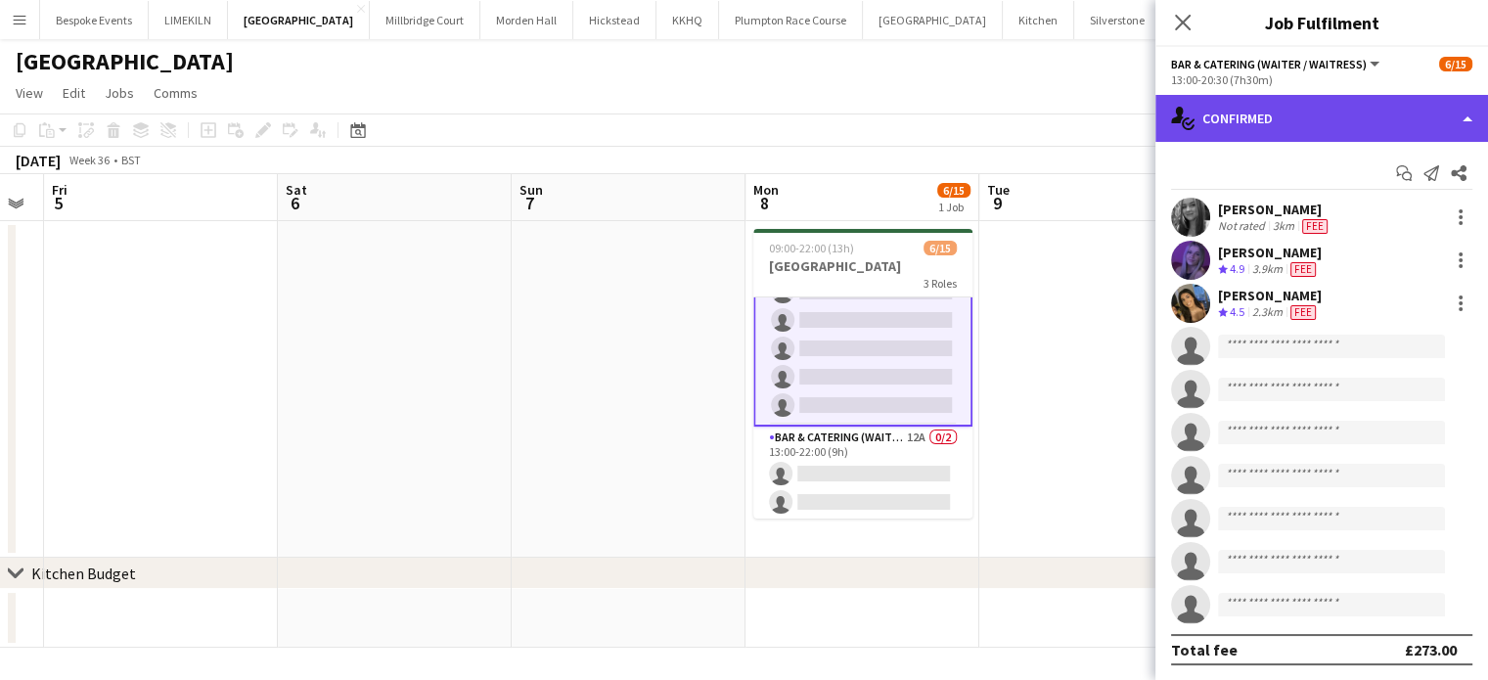
click at [1342, 119] on div "single-neutral-actions-check-2 Confirmed" at bounding box center [1321, 118] width 333 height 47
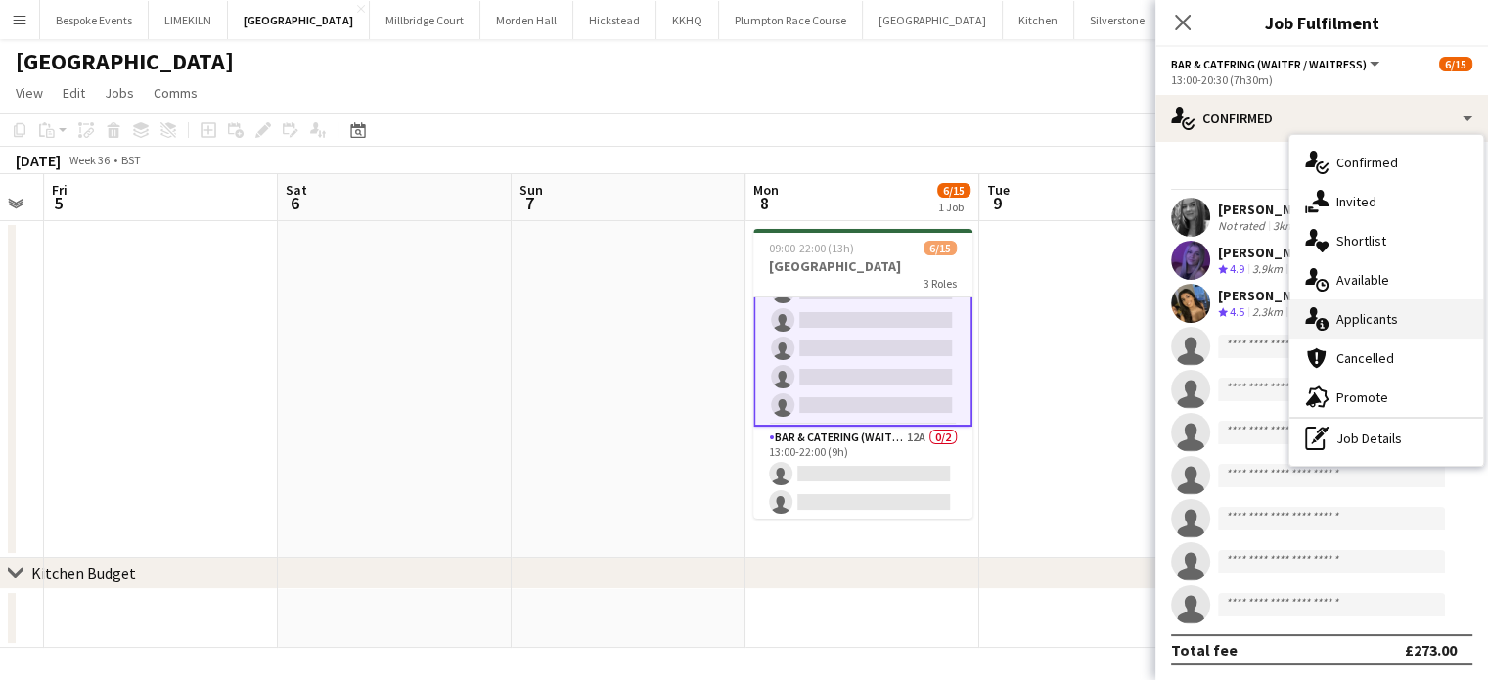
click at [1406, 308] on div "single-neutral-actions-information Applicants" at bounding box center [1386, 318] width 194 height 39
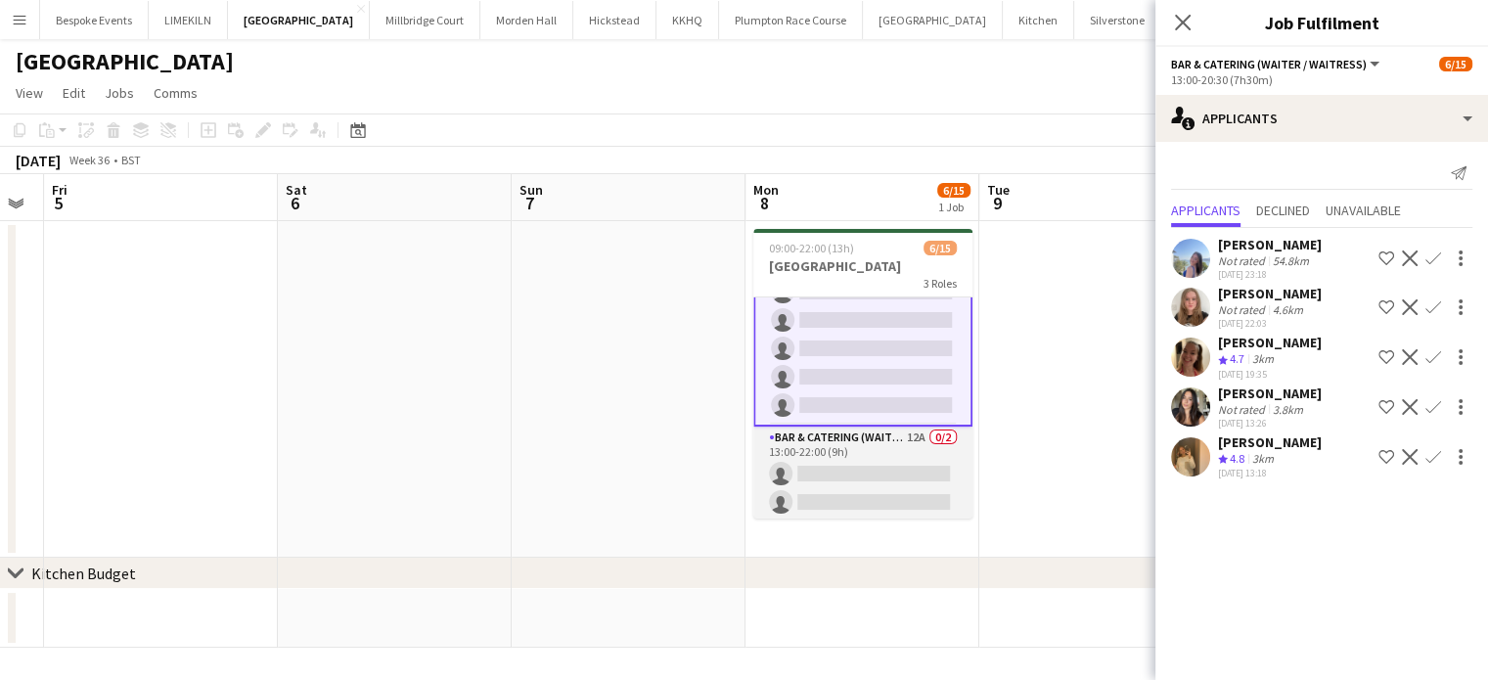
click at [860, 457] on app-card-role "Bar & Catering (Waiter / waitress) 12A 0/2 13:00-22:00 (9h) single-neutral-acti…" at bounding box center [862, 473] width 219 height 95
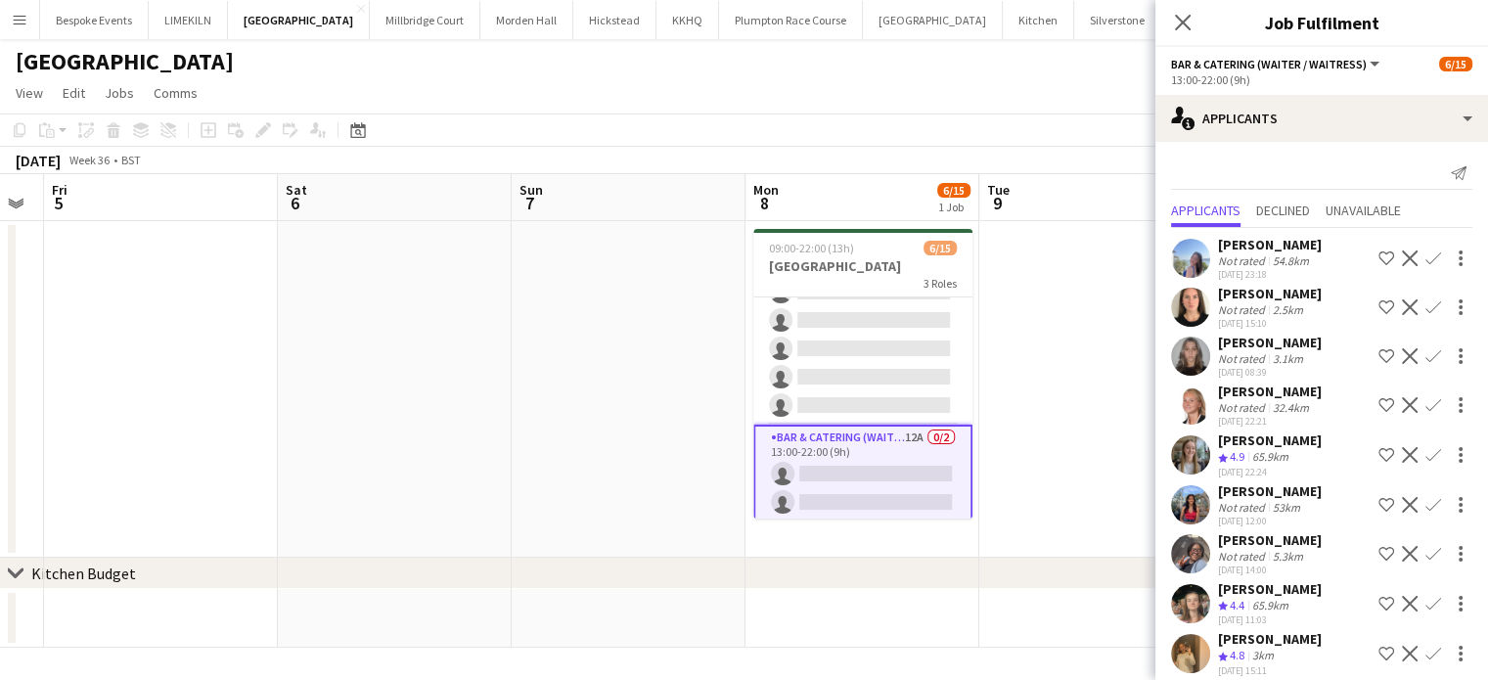
scroll to position [62, 0]
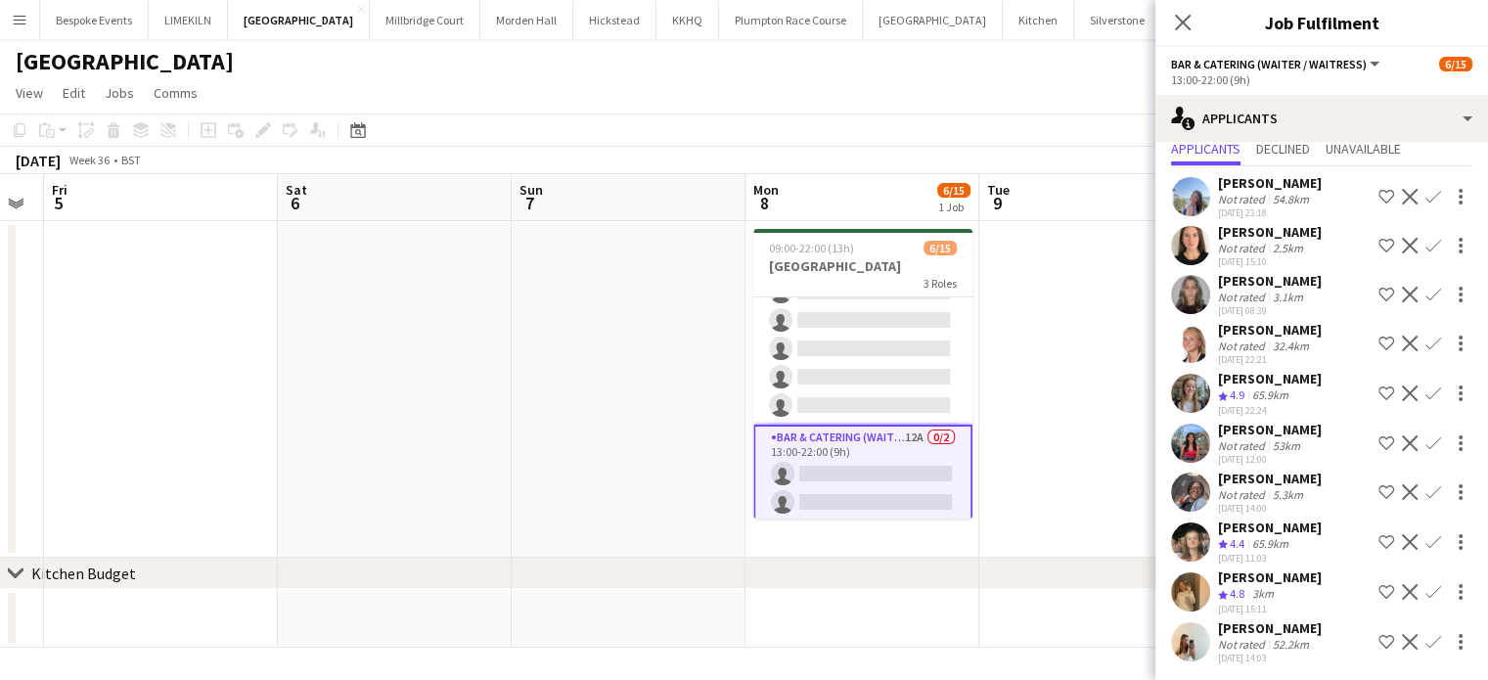
click at [973, 394] on app-date-cell "09:00-22:00 (13h) 6/15 Micklefield Hall 3 Roles Bar & Catering (Waiter / waitre…" at bounding box center [862, 389] width 234 height 336
